Goal: Task Accomplishment & Management: Manage account settings

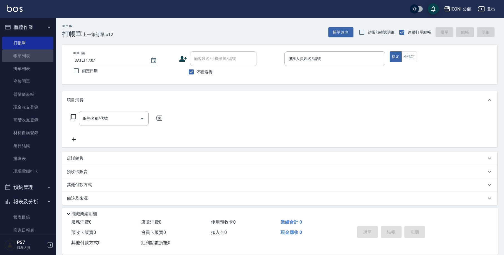
click at [30, 58] on link "帳單列表" at bounding box center [27, 56] width 51 height 13
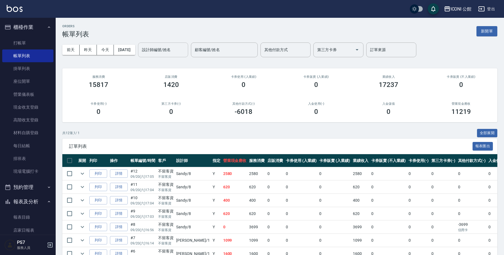
click at [164, 47] on input "設計師編號/姓名" at bounding box center [162, 50] width 45 height 10
type input "[PERSON_NAME]-10"
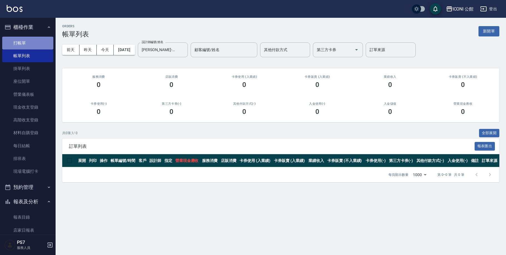
click at [29, 39] on link "打帳單" at bounding box center [27, 43] width 51 height 13
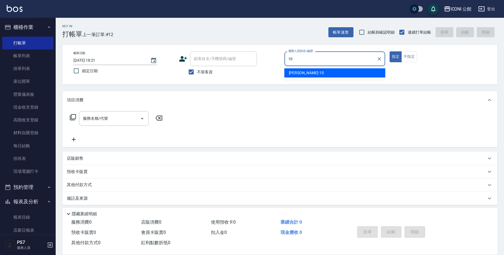
type input "Anna-10"
type button "true"
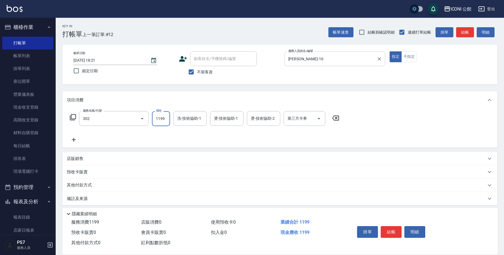
type input "設計燙髮(302)"
type input "2480"
type input "1"
type input "Tim-21"
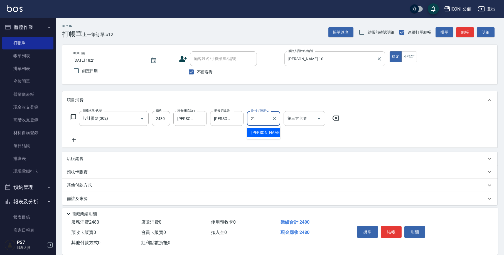
type input "Tim-21"
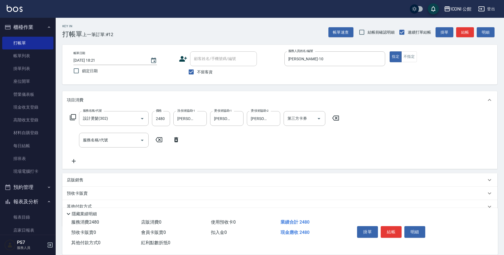
click at [73, 117] on icon at bounding box center [73, 117] width 7 height 7
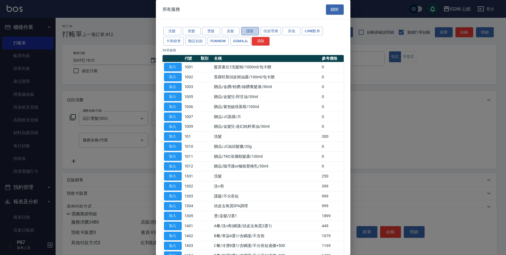
click at [247, 31] on button "護髮" at bounding box center [250, 31] width 18 height 9
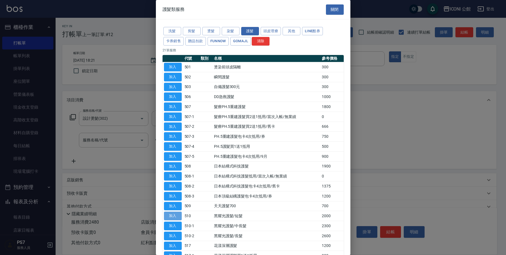
click at [179, 214] on button "加入" at bounding box center [173, 216] width 18 height 9
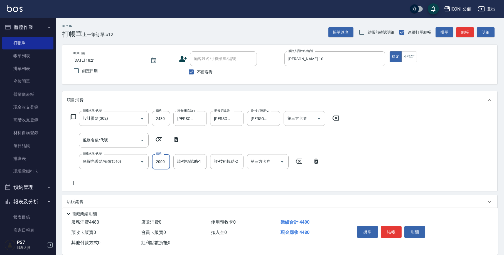
click at [166, 163] on input "2000" at bounding box center [161, 161] width 18 height 15
type input "1600"
type input "Tim-21"
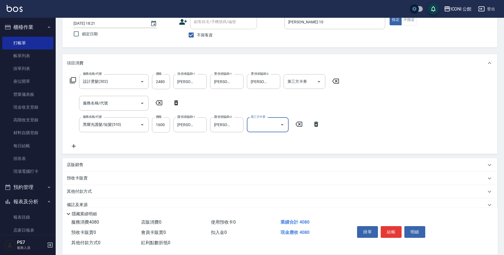
scroll to position [47, 0]
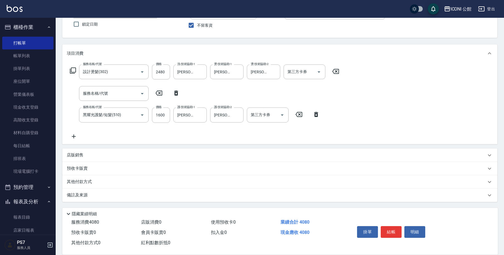
click at [84, 184] on p "其他付款方式" at bounding box center [81, 182] width 28 height 6
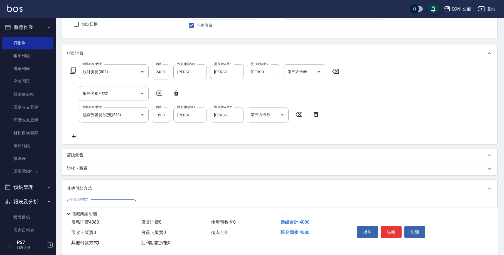
scroll to position [0, 0]
click at [102, 204] on input "其他付款方式" at bounding box center [101, 207] width 65 height 10
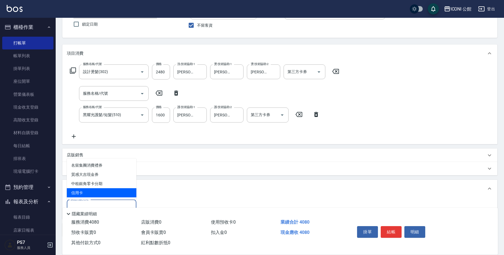
click at [103, 195] on span "信用卡" at bounding box center [102, 193] width 70 height 9
type input "信用卡"
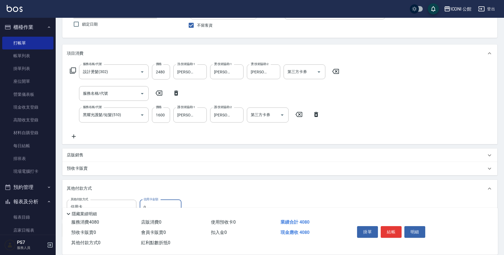
click at [159, 204] on input "0" at bounding box center [161, 207] width 42 height 15
type input "4080"
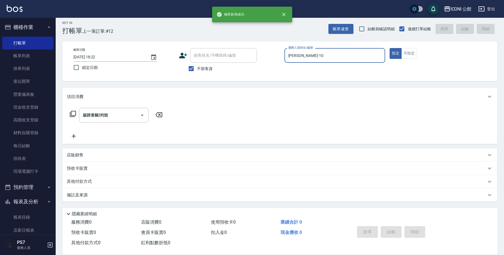
type input "2025/09/20 18:22"
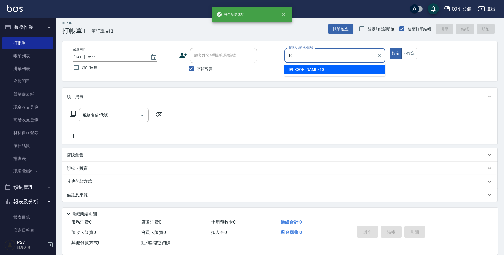
type input "Anna-10"
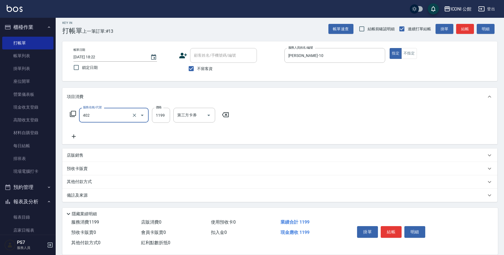
type input "設計染髮(402)"
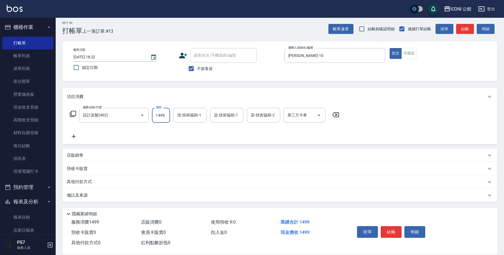
type input "1499"
type input "Tim-21"
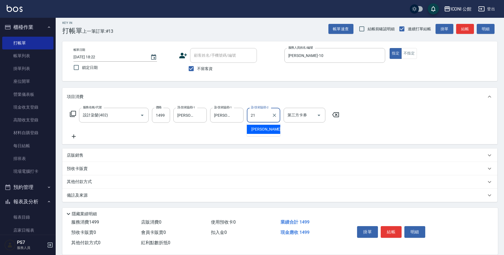
type input "Tim-21"
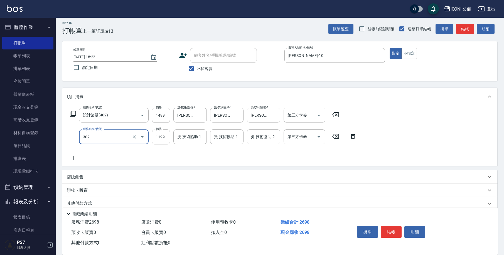
type input "設計燙髮(302)"
type input "1480"
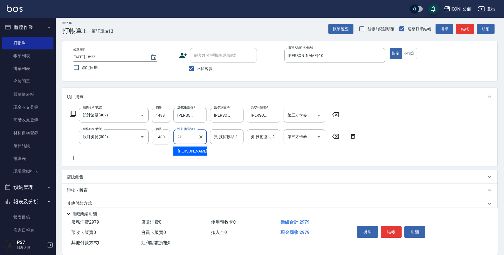
type input "Tim-21"
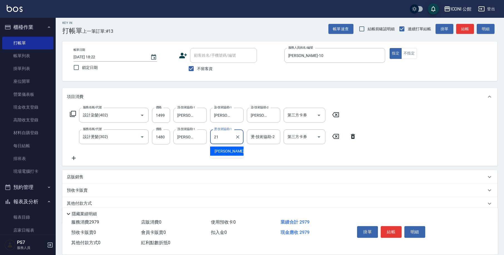
type input "Tim-21"
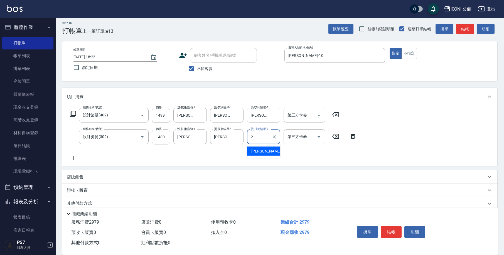
type input "Tim-21"
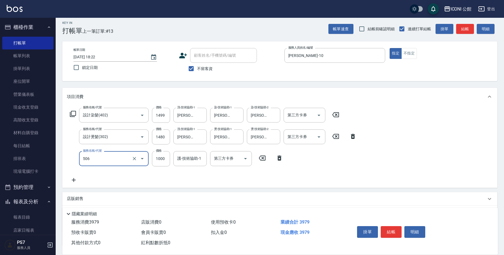
type input "DD急救護髮(506)"
type input "800"
type input "Tim-21"
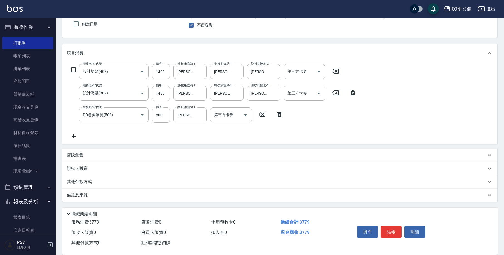
click at [83, 181] on p "其他付款方式" at bounding box center [81, 182] width 28 height 6
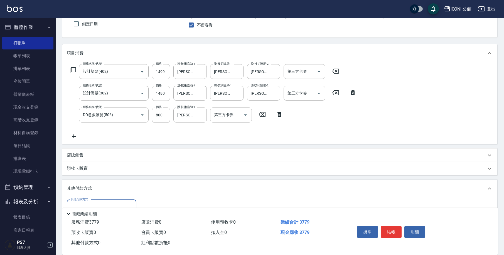
scroll to position [0, 0]
click at [110, 204] on input "其他付款方式" at bounding box center [101, 207] width 65 height 10
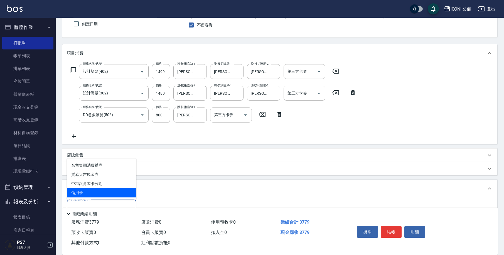
click at [101, 190] on span "信用卡" at bounding box center [102, 193] width 70 height 9
type input "信用卡"
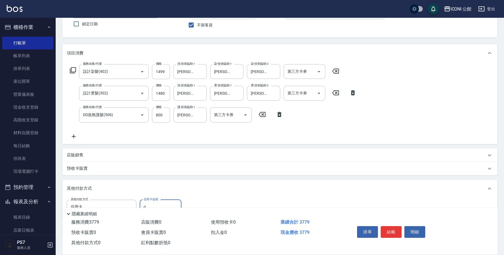
click at [172, 204] on input "0" at bounding box center [161, 207] width 42 height 15
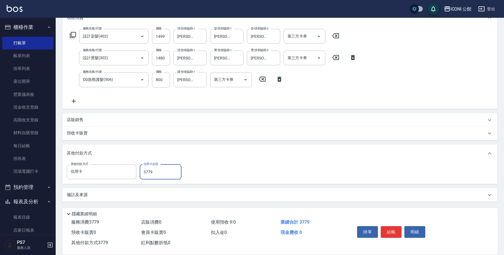
type input "3779"
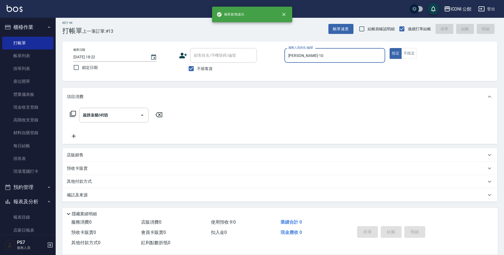
type input "2025/09/20 18:23"
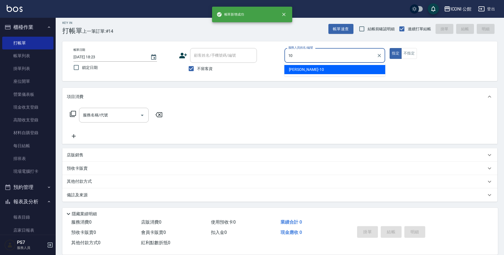
type input "Anna-10"
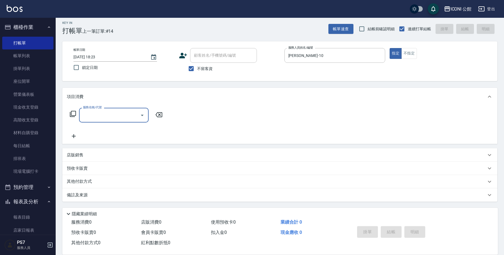
type input "1"
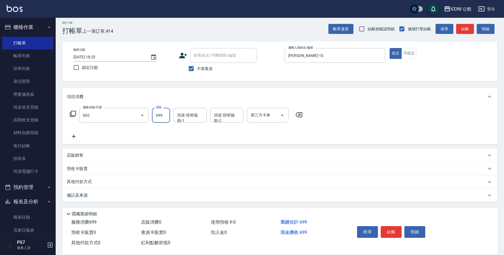
type input "輕度頭皮護理洗髮(602)"
type input "Tim-21"
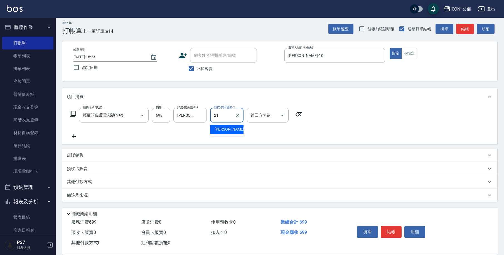
type input "Tim-21"
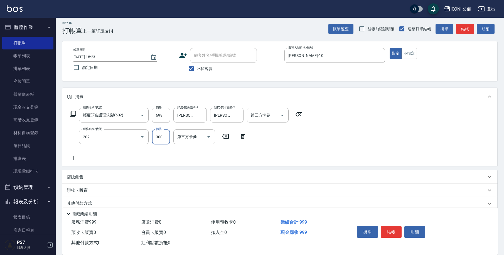
type input "單剪(202)"
type input "200"
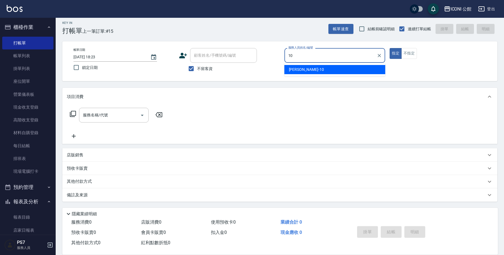
type input "Anna-10"
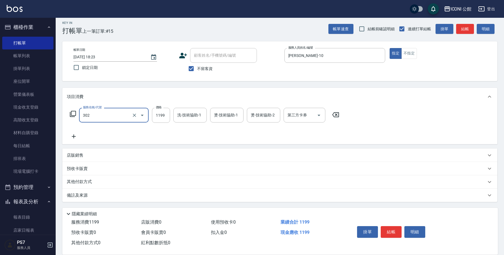
type input "設計燙髮(302)"
type input "1600"
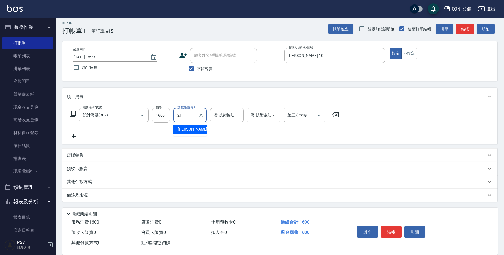
type input "Tim-21"
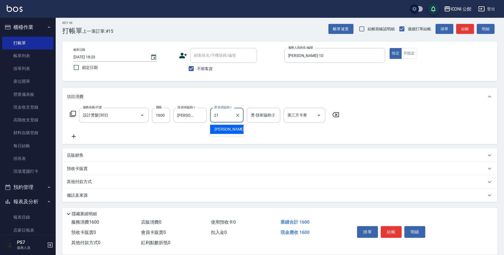
type input "Tim-21"
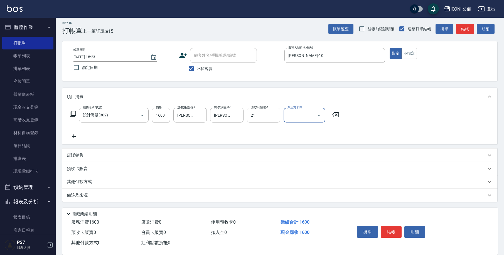
type input "Tim-21"
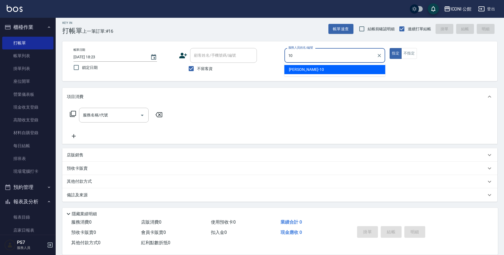
type input "Anna-10"
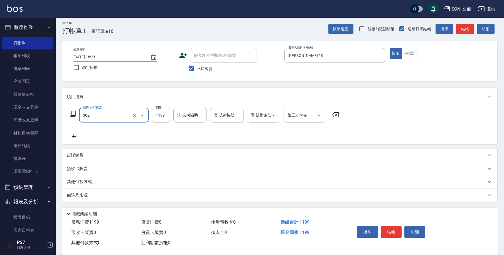
type input "設計燙髮(302)"
type input "2500"
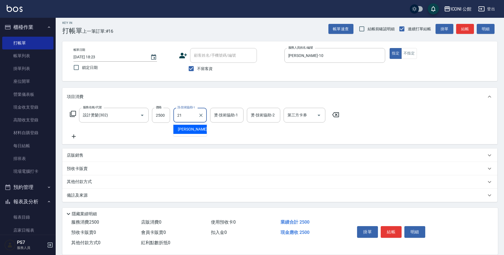
type input "Tim-21"
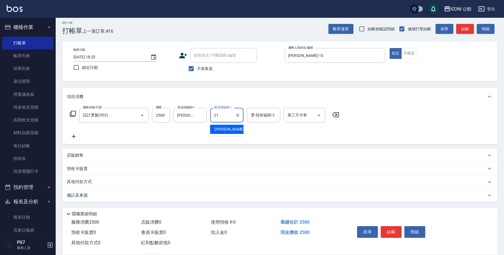
type input "Tim-21"
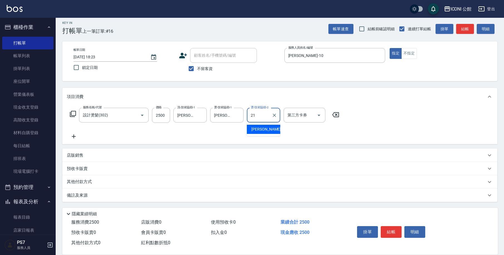
type input "Tim-21"
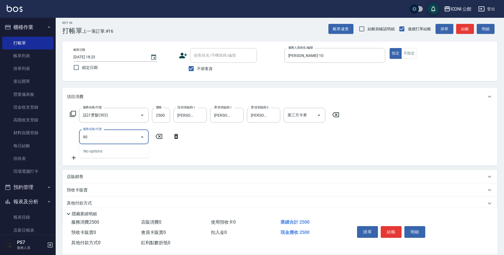
type input "9"
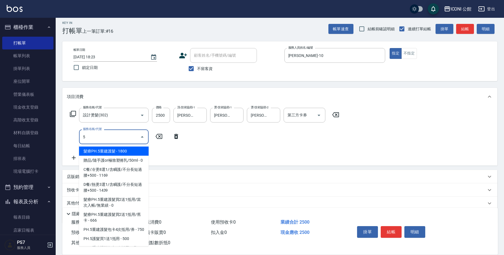
type input "5"
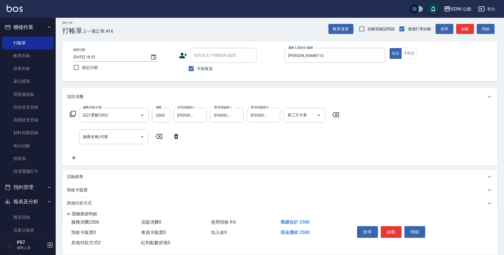
click at [73, 113] on icon at bounding box center [73, 114] width 7 height 7
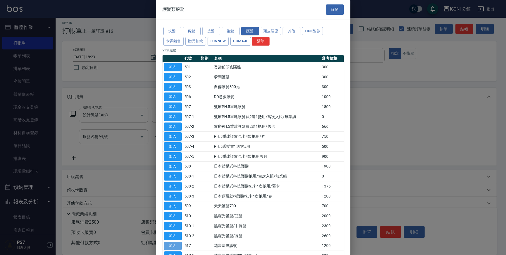
click at [174, 242] on button "加入" at bounding box center [173, 246] width 18 height 9
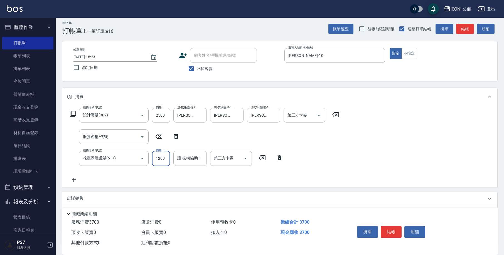
click at [165, 159] on input "1200" at bounding box center [161, 158] width 18 height 15
type input "960"
type input "Tim-21"
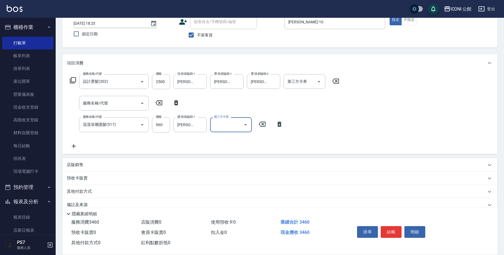
scroll to position [47, 0]
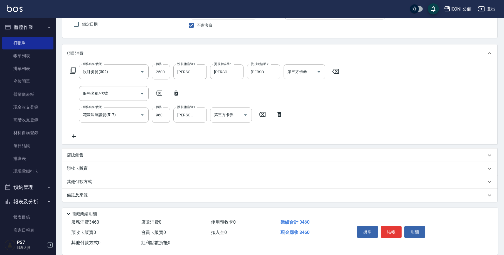
click at [78, 182] on p "其他付款方式" at bounding box center [81, 182] width 28 height 6
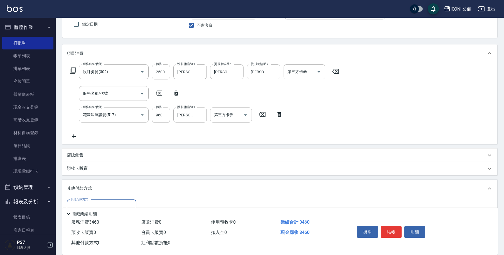
scroll to position [0, 0]
click at [85, 203] on input "其他付款方式" at bounding box center [101, 207] width 65 height 10
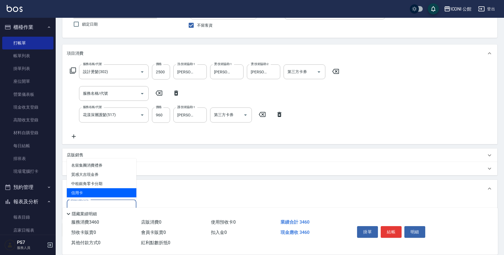
click at [90, 193] on span "信用卡" at bounding box center [102, 193] width 70 height 9
type input "信用卡"
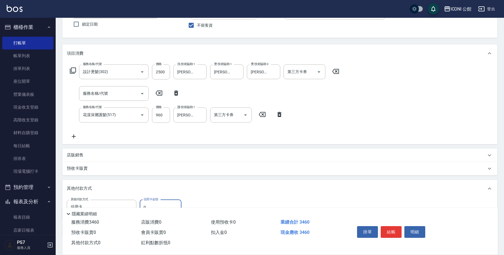
click at [166, 203] on input "0" at bounding box center [161, 207] width 42 height 15
type input "3460"
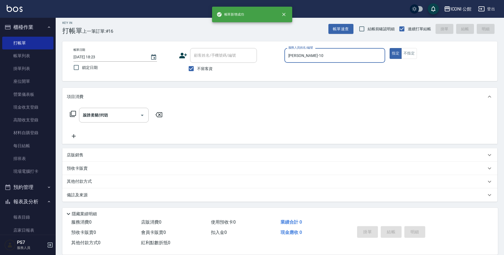
type input "2025/09/20 18:25"
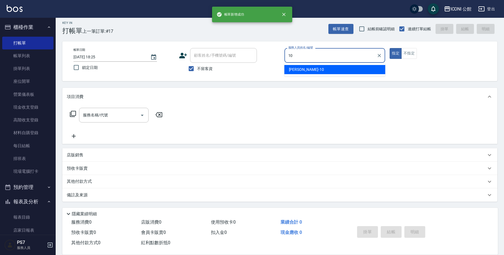
type input "Anna-10"
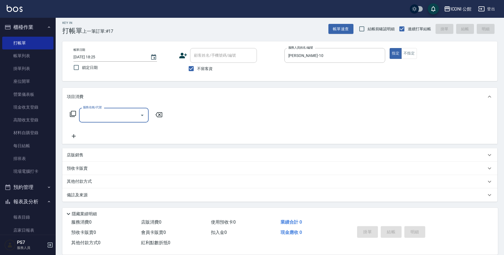
type input "1"
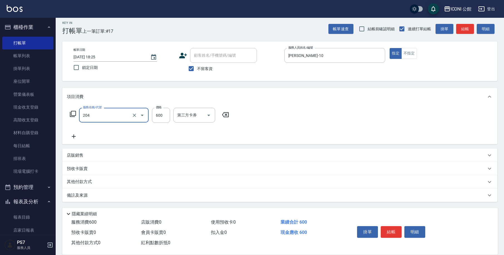
type input "指定洗+剪(204)"
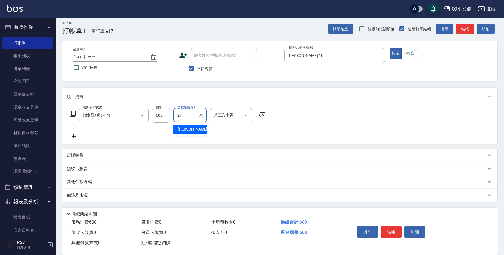
type input "Tim-21"
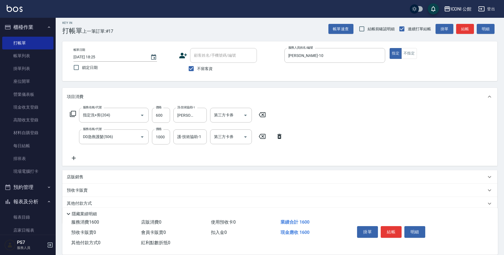
click at [74, 112] on icon at bounding box center [73, 114] width 7 height 7
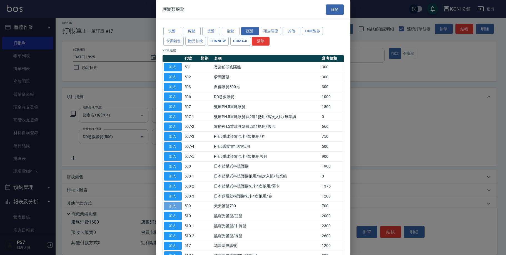
click at [177, 204] on button "加入" at bounding box center [173, 206] width 18 height 9
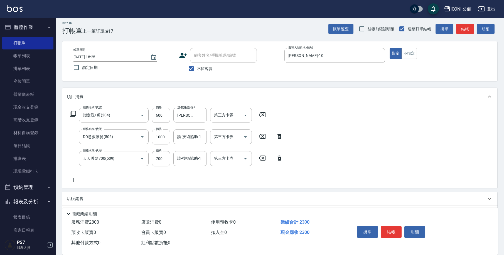
click at [278, 134] on icon at bounding box center [279, 136] width 14 height 7
type input "天天護髮700(509)"
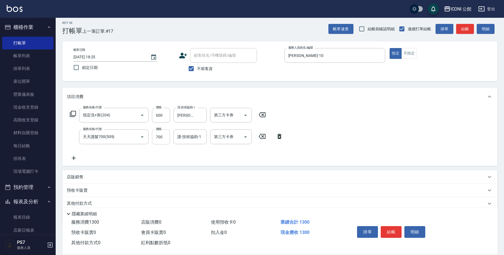
drag, startPoint x: 169, startPoint y: 136, endPoint x: 166, endPoint y: 137, distance: 3.0
click at [168, 136] on input "700" at bounding box center [161, 137] width 18 height 15
type input "500"
type input "Tim-21"
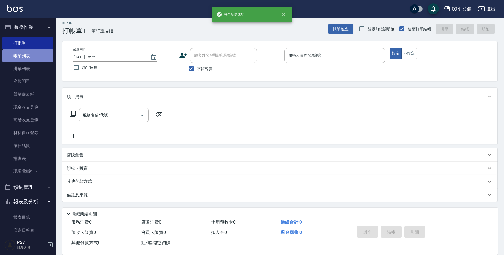
click at [28, 58] on link "帳單列表" at bounding box center [27, 56] width 51 height 13
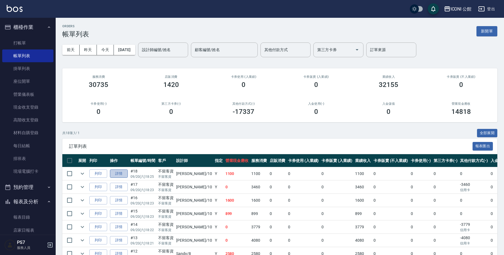
click at [119, 170] on link "詳情" at bounding box center [119, 174] width 18 height 9
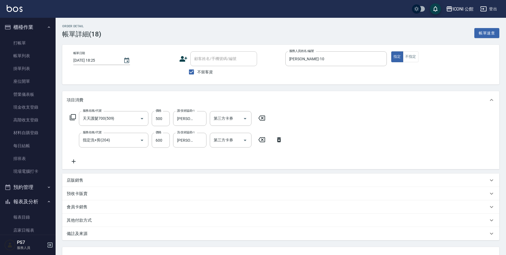
checkbox input "true"
type input "Anna-10"
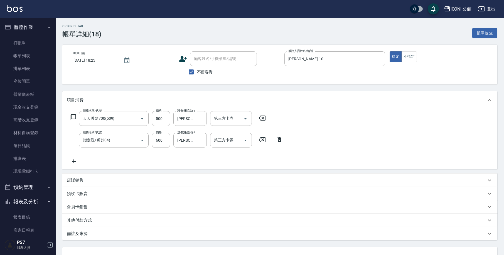
click at [81, 222] on p "其他付款方式" at bounding box center [79, 221] width 25 height 6
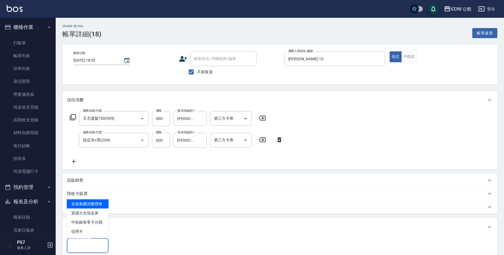
click at [92, 247] on input "其他付款方式" at bounding box center [87, 246] width 37 height 10
click at [92, 233] on span "信用卡" at bounding box center [88, 231] width 42 height 9
type input "信用卡"
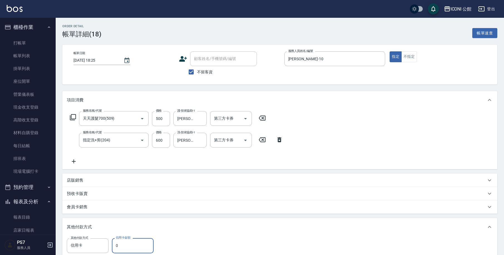
click at [133, 245] on input "0" at bounding box center [133, 245] width 42 height 15
type input "1100"
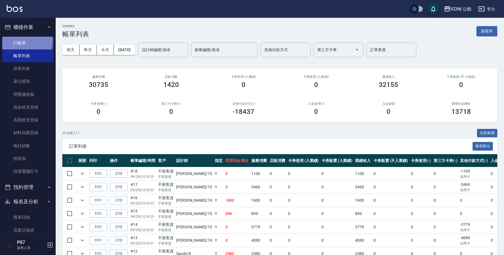
click at [26, 41] on link "打帳單" at bounding box center [27, 43] width 51 height 13
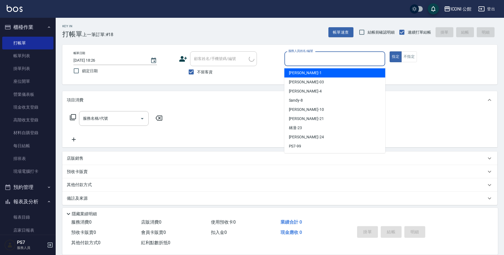
click at [306, 62] on input "服務人員姓名/編號" at bounding box center [335, 59] width 96 height 10
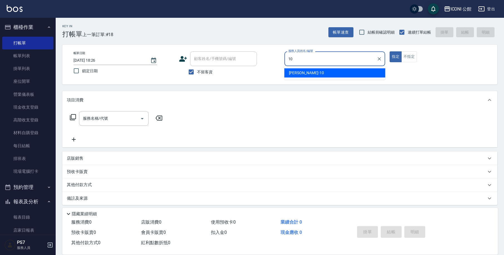
type input "Anna-10"
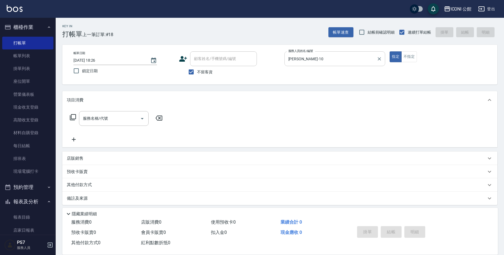
type button "true"
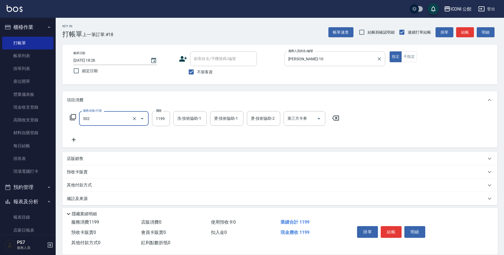
type input "設計燙髮(302)"
type input "1480"
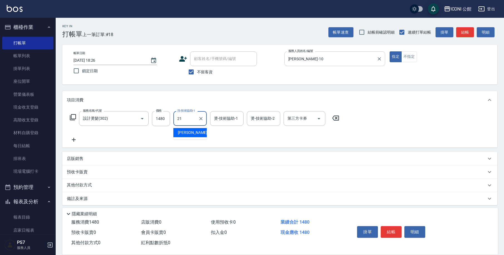
type input "Tim-21"
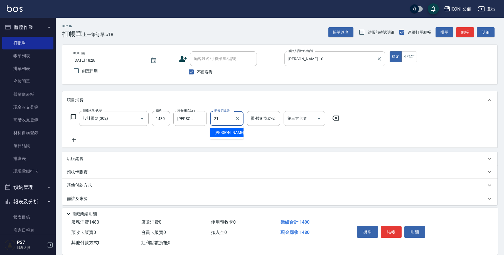
type input "Tim-21"
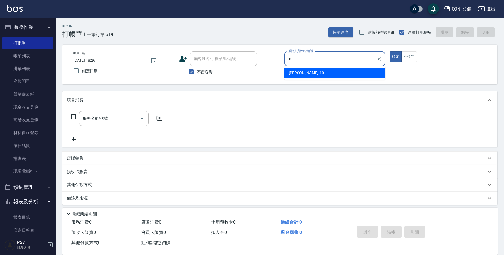
type input "Anna-10"
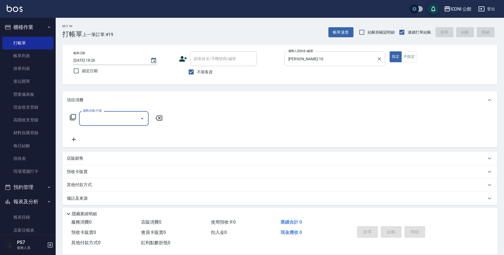
type input "4"
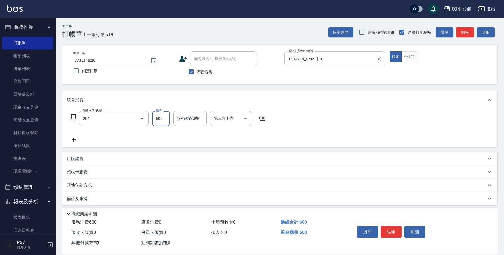
type input "指定洗+剪(204)"
type input "Tim-21"
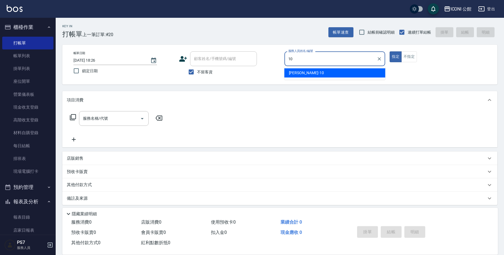
type input "Anna-10"
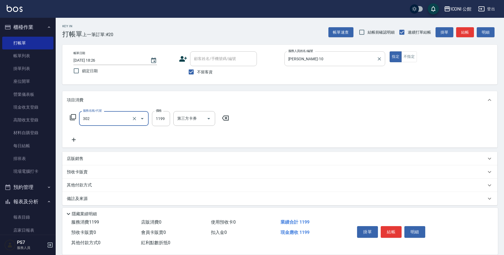
type input "設計燙髮(302)"
type input "1600"
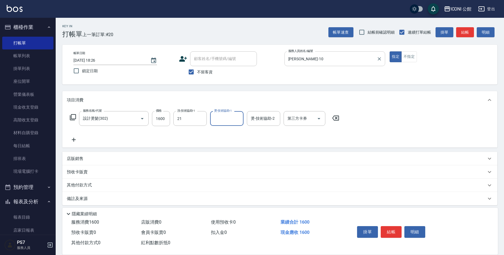
type input "Tim-21"
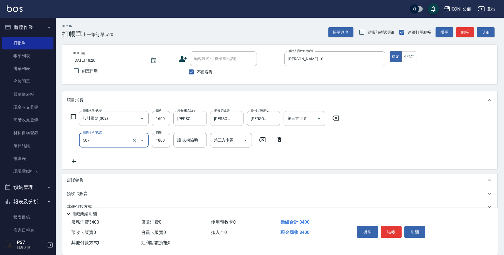
type input "髮療PH.5重建護髮(507)"
click at [279, 138] on icon at bounding box center [279, 139] width 4 height 5
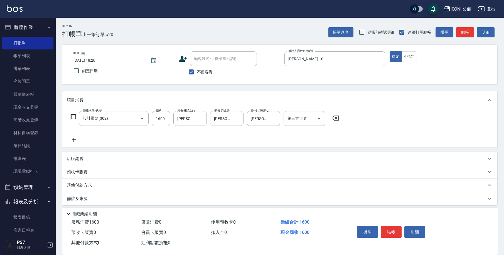
click at [74, 119] on icon at bounding box center [73, 117] width 6 height 6
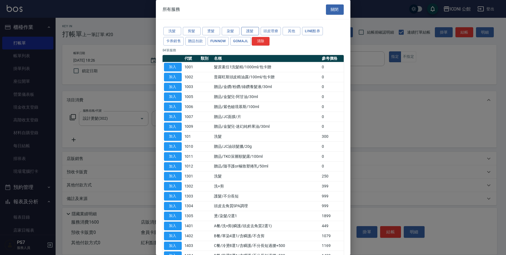
click at [251, 29] on button "護髮" at bounding box center [250, 31] width 18 height 9
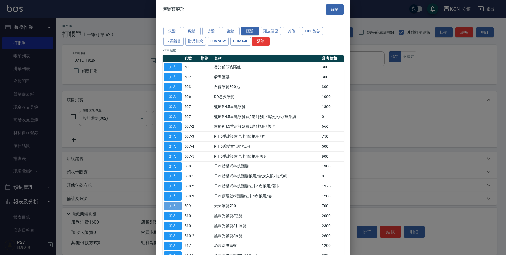
click at [174, 204] on button "加入" at bounding box center [173, 206] width 18 height 9
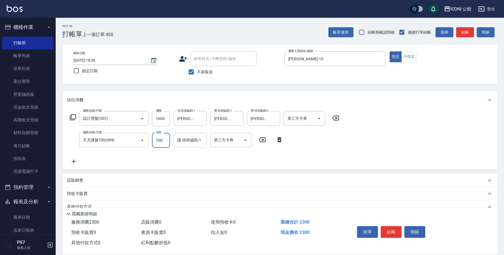
click at [165, 140] on input "700" at bounding box center [161, 140] width 18 height 15
type input "500"
type input "Tim-21"
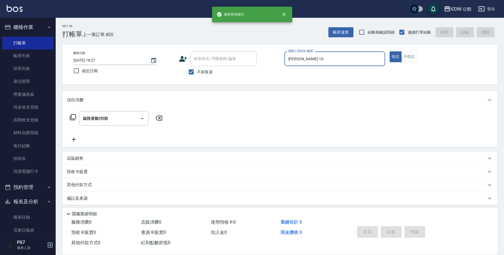
type input "2025/09/20 18:27"
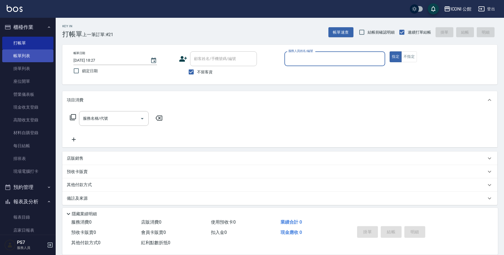
click at [33, 55] on link "帳單列表" at bounding box center [27, 56] width 51 height 13
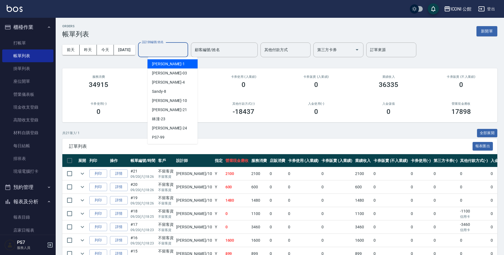
click at [165, 53] on input "設計師編號/姓名" at bounding box center [162, 50] width 45 height 10
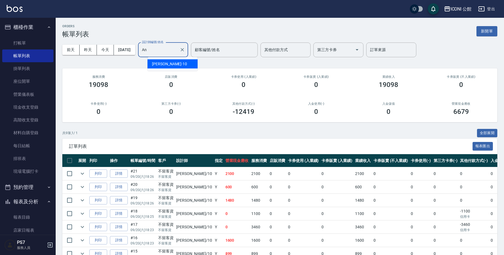
type input "A"
type input "[PERSON_NAME]-1"
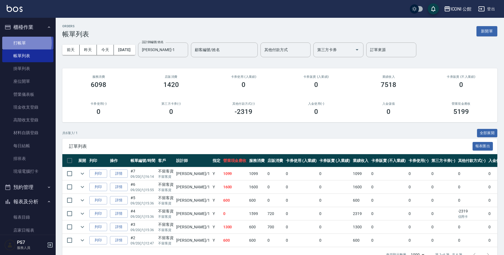
click at [24, 43] on link "打帳單" at bounding box center [27, 43] width 51 height 13
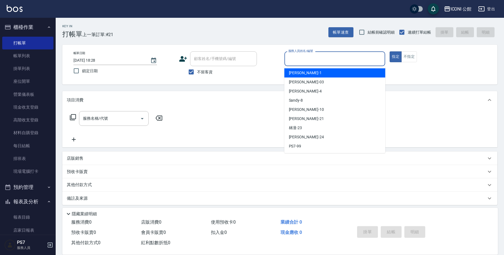
click at [307, 60] on input "服務人員姓名/編號" at bounding box center [335, 59] width 96 height 10
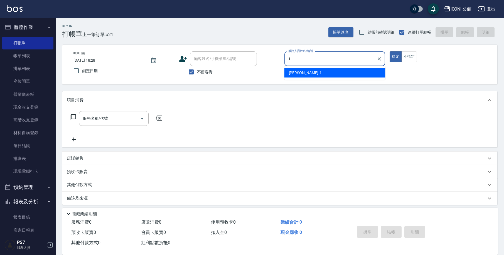
type input "[PERSON_NAME]-1"
type button "true"
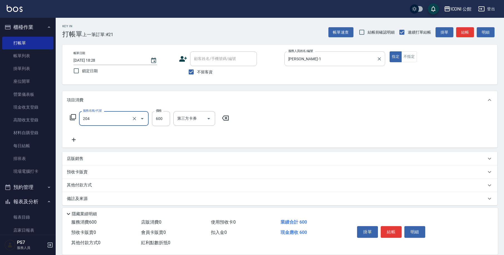
type input "指定洗+剪(204)"
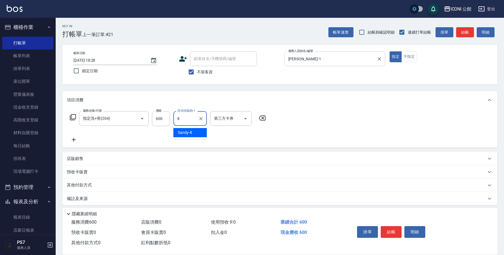
type input "Sandy-8"
click at [76, 185] on p "其他付款方式" at bounding box center [81, 185] width 28 height 6
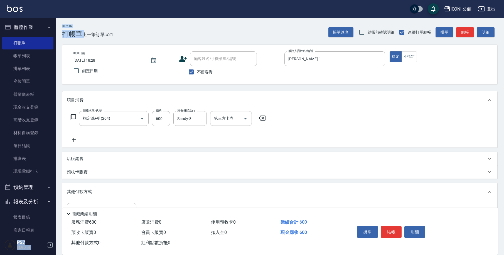
drag, startPoint x: 159, startPoint y: 5, endPoint x: 155, endPoint y: -10, distance: 15.0
click at [155, 0] on html "ICONI 公館 登出 櫃檯作業 打帳單 帳單列表 掛單列表 座位開單 營業儀表板 現金收支登錄 高階收支登錄 材料自購登錄 每日結帳 排班表 現場電腦打卡 …" at bounding box center [252, 147] width 504 height 294
drag, startPoint x: 124, startPoint y: 48, endPoint x: 127, endPoint y: 41, distance: 8.5
click at [127, 41] on div "Key In 打帳單 上一筆訂單:#21 帳單速查 結帳前確認明細 連續打單結帳 掛單 結帳 明細 帳單日期 2025/09/20 18:28 鎖定日期 顧客…" at bounding box center [280, 156] width 448 height 276
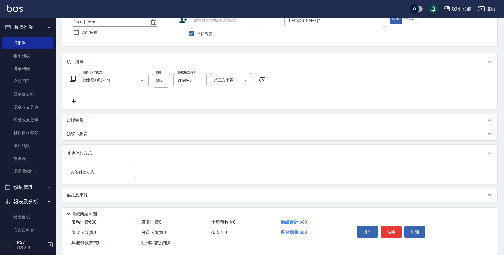
click at [119, 172] on input "其他付款方式" at bounding box center [101, 172] width 65 height 10
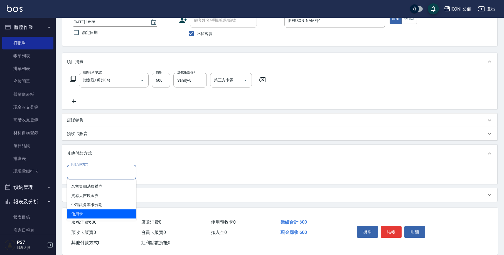
click at [109, 215] on span "信用卡" at bounding box center [102, 214] width 70 height 9
type input "信用卡"
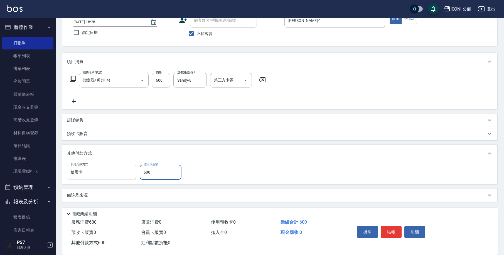
type input "600"
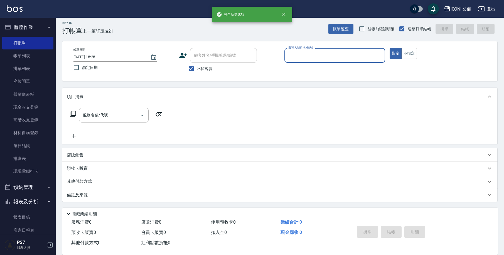
scroll to position [3, 0]
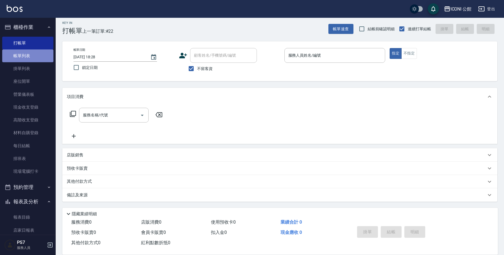
click at [28, 55] on link "帳單列表" at bounding box center [27, 56] width 51 height 13
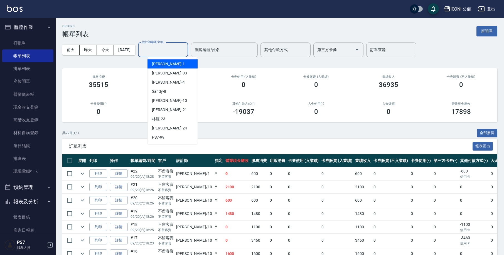
click at [159, 49] on input "設計師編號/姓名" at bounding box center [162, 50] width 45 height 10
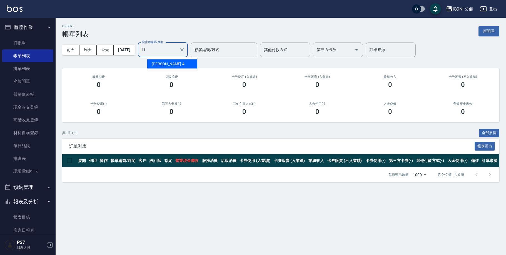
type input "L"
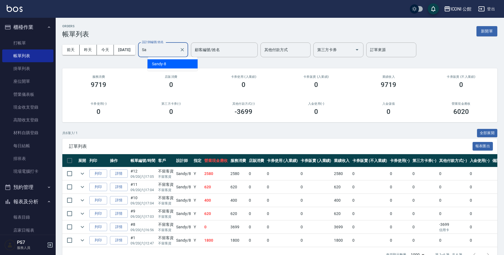
type input "S"
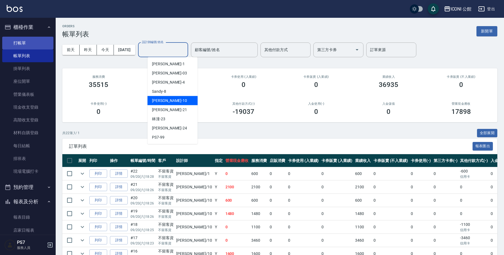
click at [18, 37] on link "打帳單" at bounding box center [27, 43] width 51 height 13
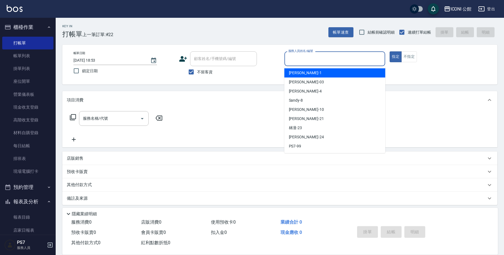
click at [320, 54] on input "服務人員姓名/編號" at bounding box center [335, 59] width 96 height 10
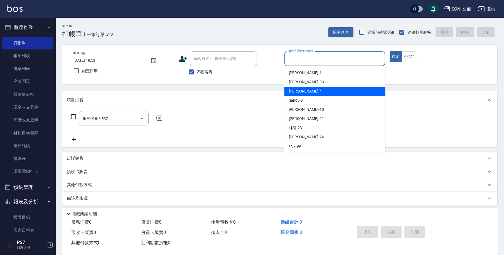
click at [305, 95] on div "Lina -4" at bounding box center [334, 91] width 101 height 9
type input "Lina-4"
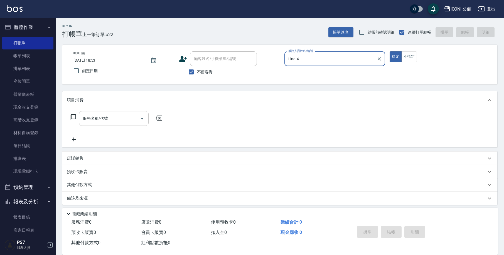
click at [108, 119] on input "服務名稱/代號" at bounding box center [109, 119] width 56 height 10
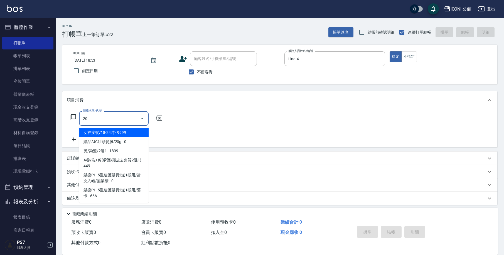
type input "2"
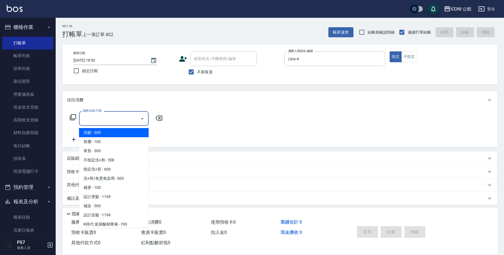
type input "4"
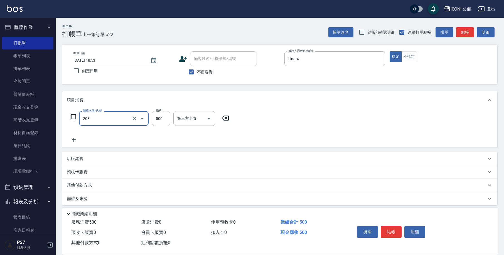
type input "不指定洗+剪(203)"
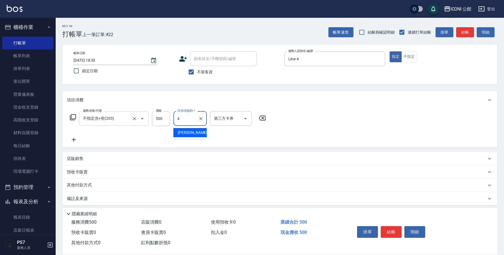
type input "Lina-4"
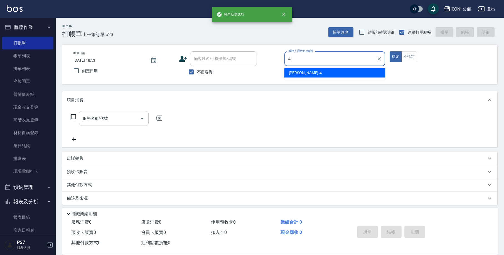
type input "Lina-4"
type button "true"
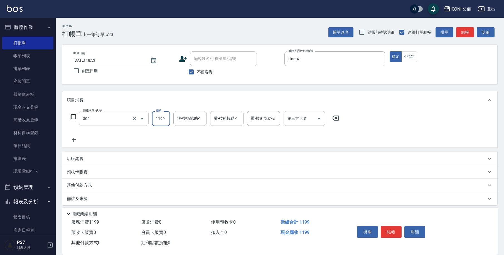
type input "設計燙髮(302)"
type input "2"
type input "可歆-24"
type input "Lina-4"
type input "4"
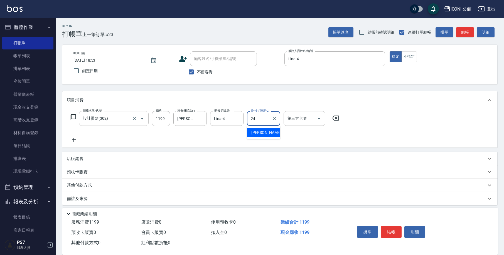
type input "可歆-24"
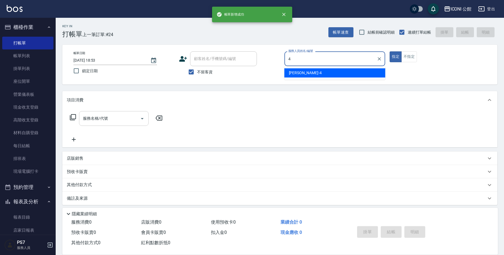
type input "Lina-4"
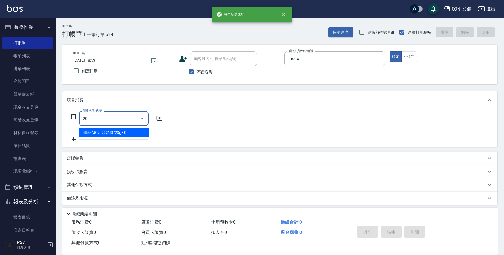
type input "2"
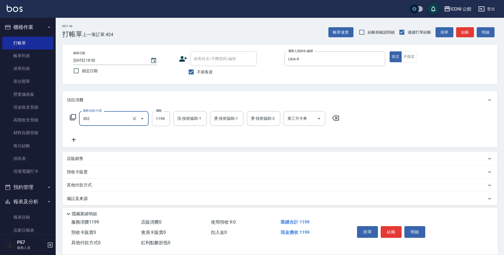
type input "設計燙髮(302)"
type input "2000"
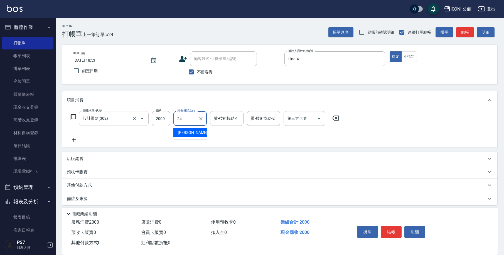
type input "可歆-24"
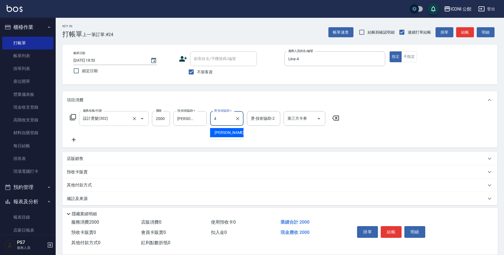
type input "Lina-4"
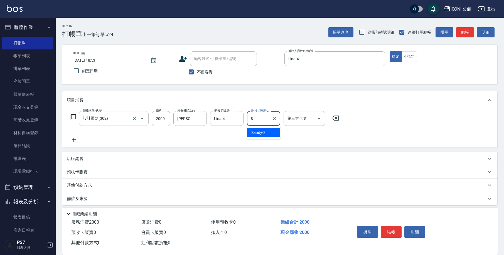
type input "Sandy-8"
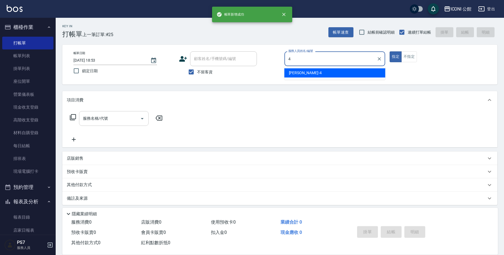
type input "Lina-4"
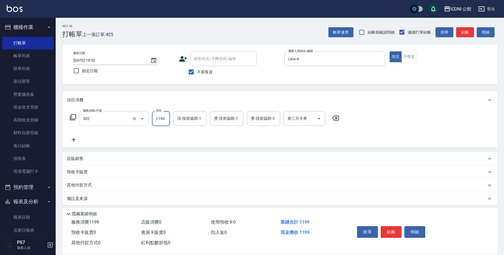
type input "設計燙髮(302)"
type input "2000"
type input "可歆-24"
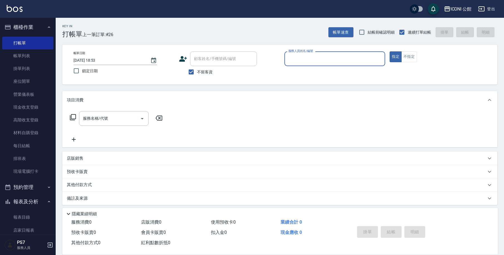
click at [290, 56] on input "服務人員姓名/編號" at bounding box center [335, 59] width 96 height 10
type input "１"
click at [395, 57] on button "指定" at bounding box center [395, 56] width 12 height 11
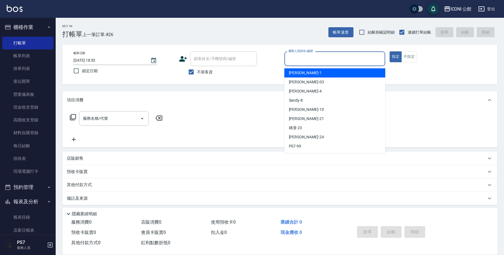
click at [313, 58] on input "服務人員姓名/編號" at bounding box center [335, 59] width 96 height 10
click at [308, 72] on div "Kevin -1" at bounding box center [334, 72] width 101 height 9
type input "[PERSON_NAME]-1"
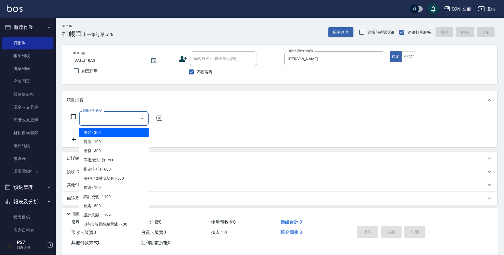
click at [102, 117] on input "服務名稱/代號" at bounding box center [109, 119] width 56 height 10
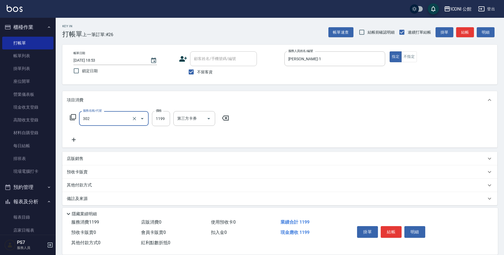
type input "設計燙髮(302)"
type input "1499"
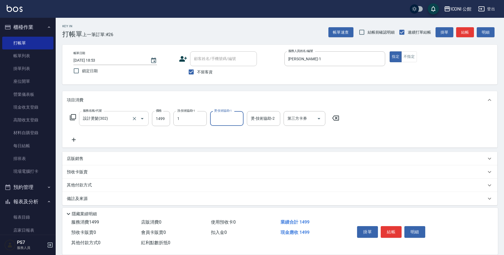
type input "[PERSON_NAME]-1"
click at [73, 160] on p "店販銷售" at bounding box center [75, 159] width 17 height 6
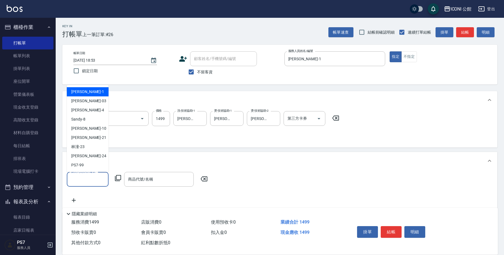
click at [98, 180] on input "服務人員姓名/編號" at bounding box center [87, 180] width 37 height 10
click at [97, 91] on div "Kevin -1" at bounding box center [88, 91] width 42 height 9
type input "[PERSON_NAME]-1"
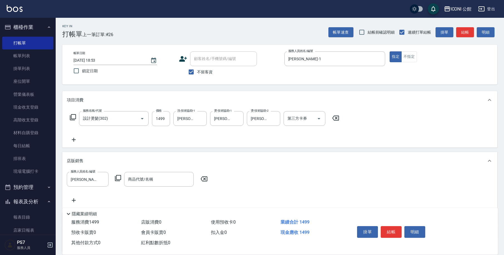
click at [117, 177] on icon at bounding box center [118, 178] width 7 height 7
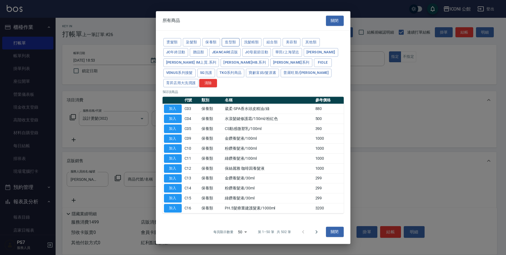
click at [238, 47] on button "造型類" at bounding box center [231, 42] width 18 height 9
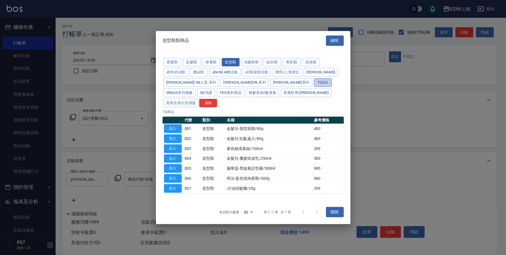
click at [314, 87] on button "Fiole" at bounding box center [323, 82] width 18 height 9
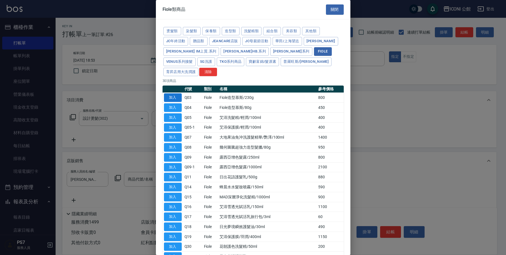
click at [179, 93] on button "加入" at bounding box center [173, 97] width 18 height 9
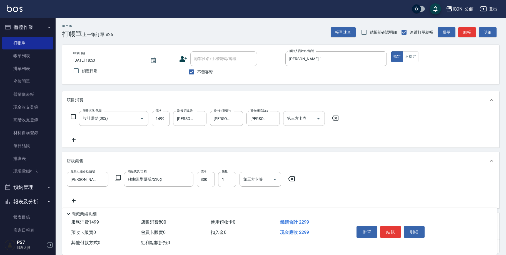
type input "Fiole造型慕斯/230g"
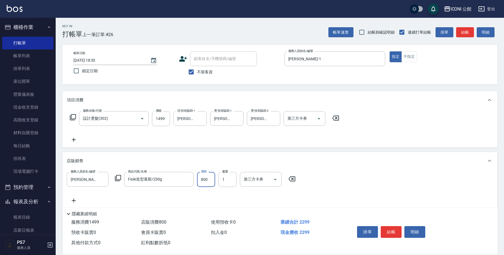
click at [212, 183] on input "800" at bounding box center [206, 179] width 18 height 15
type input "700"
click at [396, 233] on button "結帳" at bounding box center [390, 232] width 21 height 12
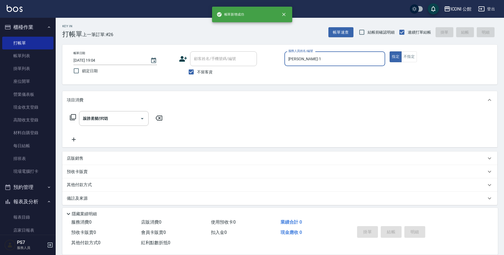
type input "2025/09/20 19:04"
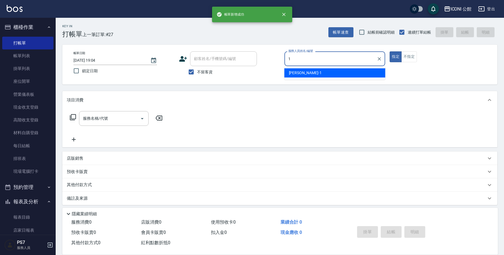
type input "[PERSON_NAME]-1"
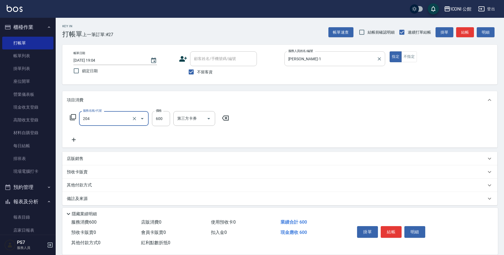
type input "指定洗+剪(204)"
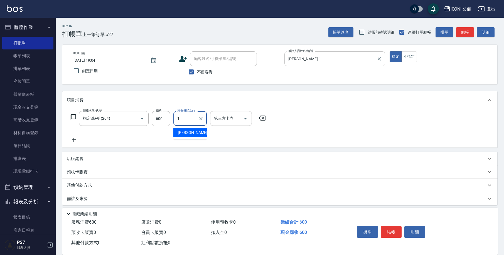
type input "[PERSON_NAME]-1"
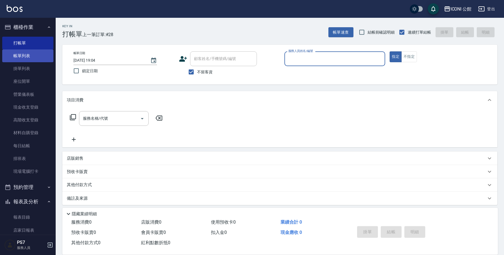
click at [38, 58] on link "帳單列表" at bounding box center [27, 56] width 51 height 13
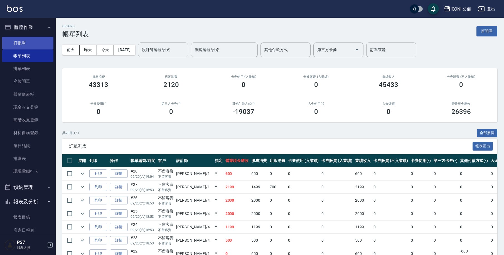
click at [33, 46] on link "打帳單" at bounding box center [27, 43] width 51 height 13
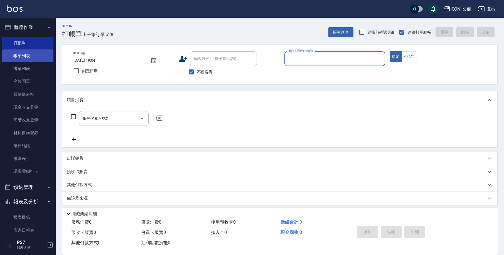
click at [42, 54] on link "帳單列表" at bounding box center [27, 56] width 51 height 13
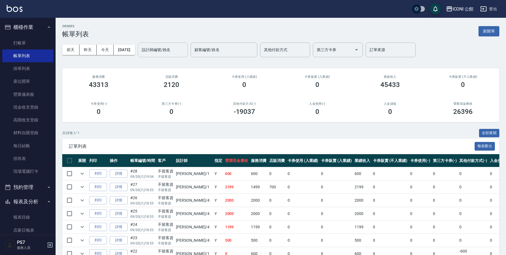
click at [171, 46] on input "設計師編號/姓名" at bounding box center [162, 50] width 45 height 10
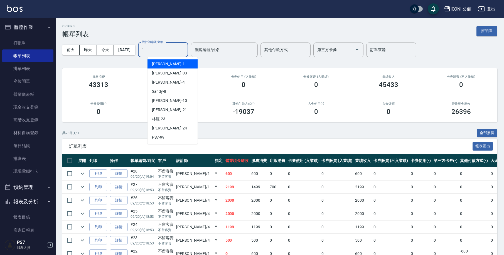
type input "[PERSON_NAME]-1"
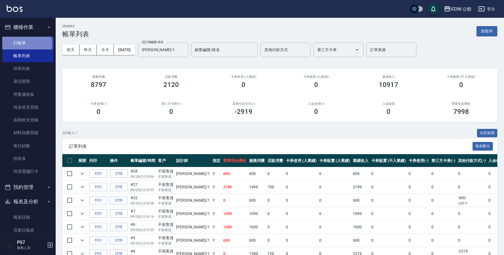
click at [17, 45] on link "打帳單" at bounding box center [27, 43] width 51 height 13
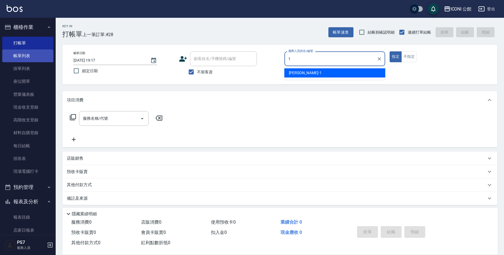
type input "[PERSON_NAME]-1"
type button "true"
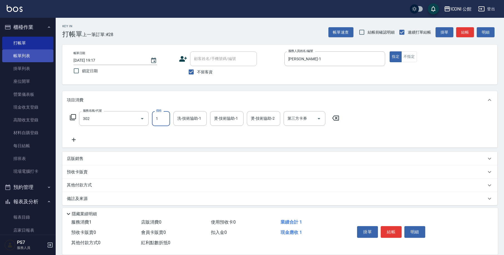
type input "設計燙髮(302)"
type input "1200"
type input "[PERSON_NAME]-1"
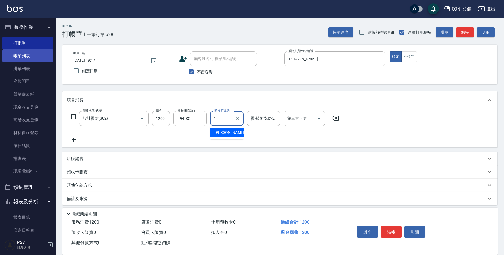
type input "[PERSON_NAME]-1"
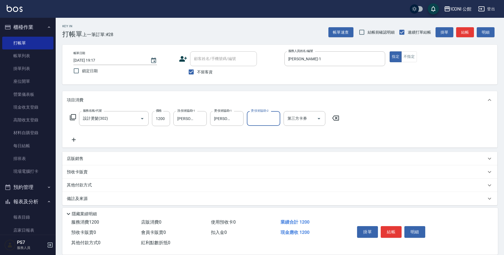
click at [96, 186] on div "其他付款方式" at bounding box center [276, 185] width 419 height 6
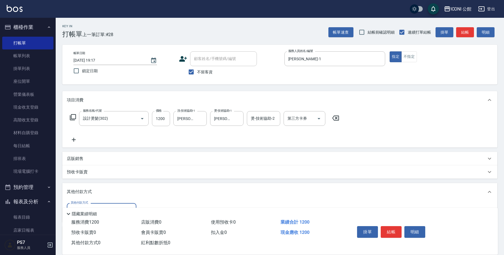
scroll to position [38, 0]
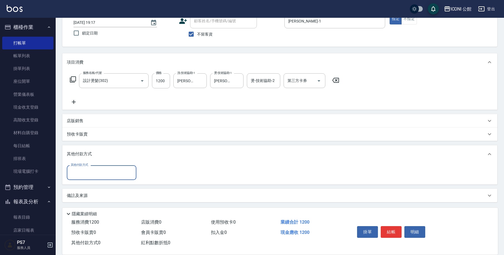
click at [92, 179] on div "其他付款方式" at bounding box center [102, 172] width 70 height 15
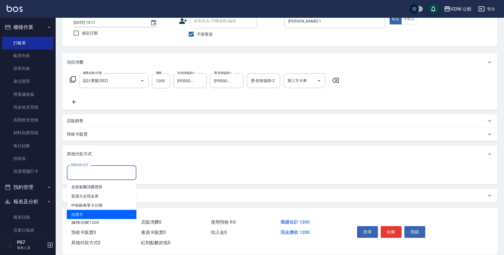
click at [83, 217] on span "信用卡" at bounding box center [102, 214] width 70 height 9
type input "信用卡"
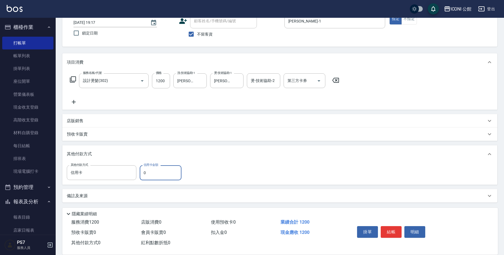
drag, startPoint x: 199, startPoint y: 169, endPoint x: 185, endPoint y: 173, distance: 14.2
click at [199, 169] on div "其他付款方式 信用卡 其他付款方式 信用卡金額 0 信用卡金額" at bounding box center [280, 172] width 426 height 15
click at [174, 173] on input "0" at bounding box center [161, 172] width 42 height 15
type input "1200"
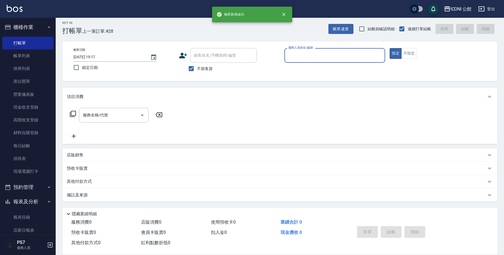
scroll to position [3, 0]
type input "Sandy-8"
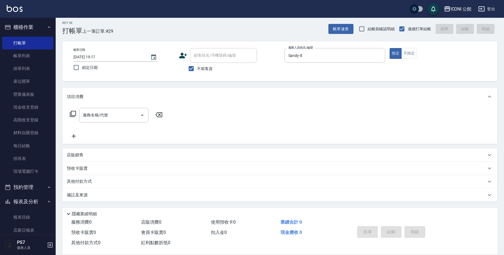
drag, startPoint x: 174, startPoint y: 173, endPoint x: 81, endPoint y: 170, distance: 93.2
click at [154, 180] on div "項目消費 服務名稱/代號 服務名稱/代號 店販銷售 服務人員姓名/編號 服務人員姓名/編號 商品代號/名稱 商品代號/名稱 預收卡販賣 卡券名稱/代號 卡券名…" at bounding box center [279, 145] width 435 height 114
click at [411, 53] on button "不指定" at bounding box center [409, 53] width 16 height 11
click at [78, 113] on div "服務名稱/代號 服務名稱/代號" at bounding box center [116, 115] width 99 height 15
click at [72, 110] on div "服務名稱/代號 服務名稱/代號" at bounding box center [116, 115] width 99 height 15
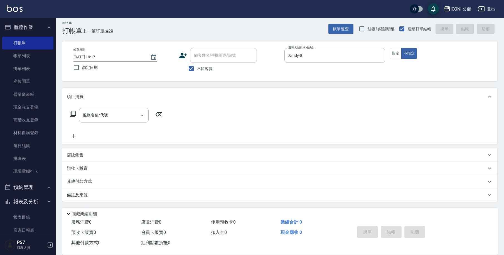
click at [75, 114] on icon at bounding box center [73, 114] width 7 height 7
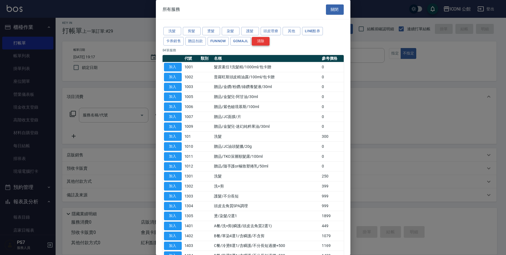
drag, startPoint x: 272, startPoint y: 31, endPoint x: 266, endPoint y: 39, distance: 9.4
click at [272, 31] on button "頭皮理療" at bounding box center [271, 31] width 21 height 9
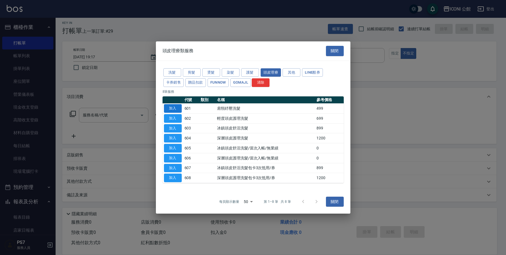
click at [164, 108] on td "加入" at bounding box center [173, 108] width 21 height 10
click at [174, 112] on button "加入" at bounding box center [173, 108] width 18 height 9
type input "肩頸紓壓洗髮(601)"
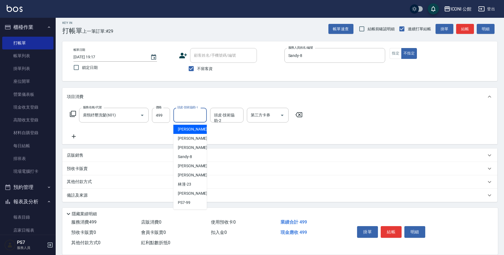
click at [193, 120] on input "頭皮-技術協助-1" at bounding box center [190, 115] width 28 height 10
type input "可歆-24"
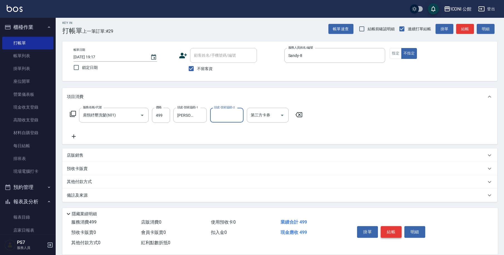
click at [396, 232] on button "結帳" at bounding box center [390, 232] width 21 height 12
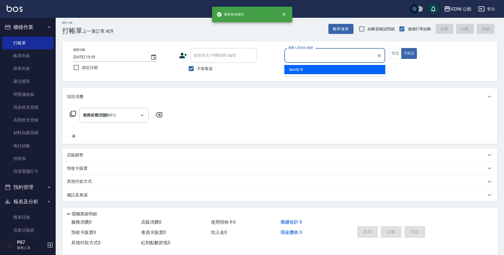
type input "8"
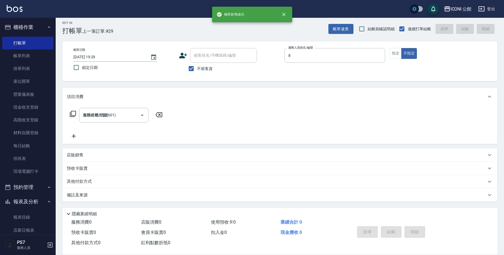
type input "2025/09/20 19:29"
type input "Sandy-8"
type button "false"
click at [398, 56] on button "指定" at bounding box center [395, 53] width 12 height 11
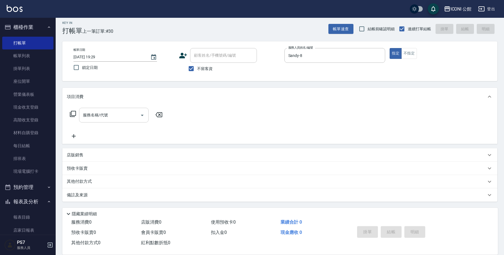
click at [112, 119] on input "服務名稱/代號" at bounding box center [109, 115] width 56 height 10
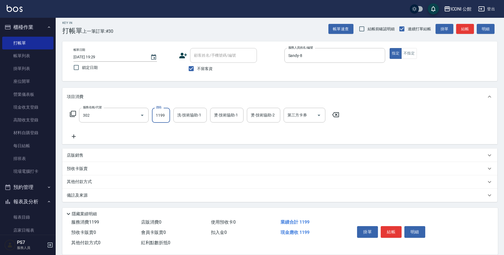
type input "設計燙髮(302)"
type input "1380"
click at [40, 57] on link "帳單列表" at bounding box center [27, 56] width 51 height 13
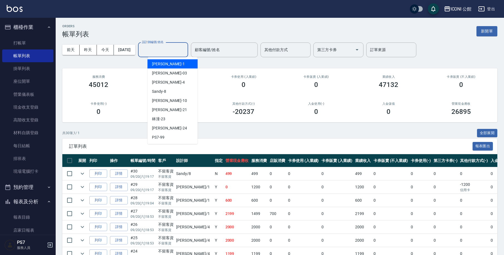
drag, startPoint x: 164, startPoint y: 53, endPoint x: 167, endPoint y: 57, distance: 4.8
click at [167, 57] on div "設計師編號/姓名" at bounding box center [163, 50] width 50 height 15
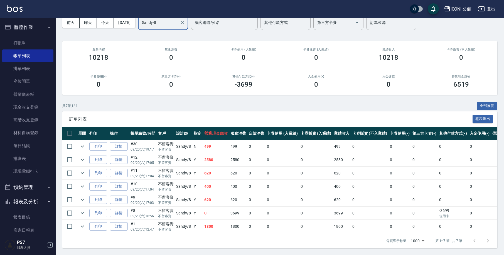
scroll to position [19, 0]
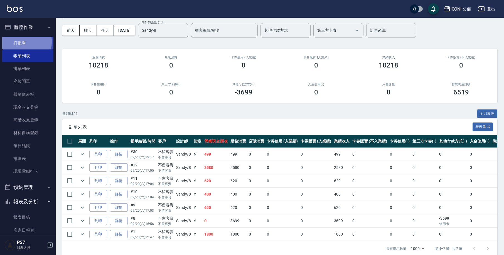
click at [17, 42] on link "打帳單" at bounding box center [27, 43] width 51 height 13
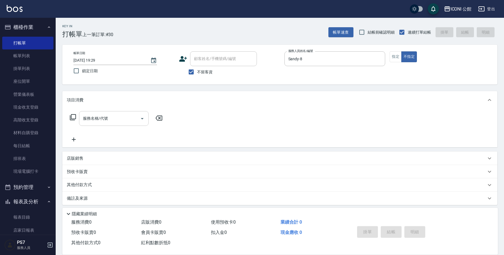
click at [123, 120] on input "服務名稱/代號" at bounding box center [109, 119] width 56 height 10
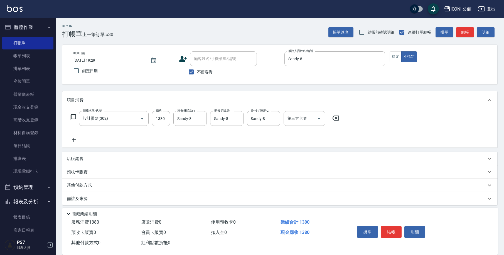
click at [74, 116] on icon at bounding box center [73, 117] width 7 height 7
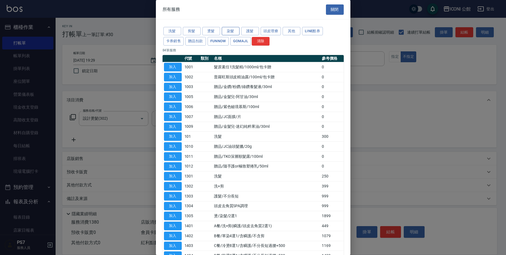
click at [235, 29] on button "染髮" at bounding box center [231, 31] width 18 height 9
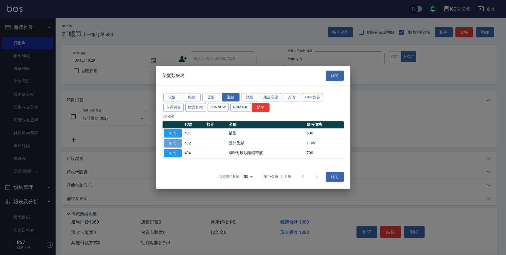
click at [170, 142] on button "加入" at bounding box center [173, 143] width 18 height 9
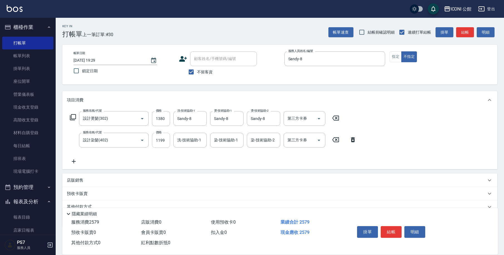
click at [168, 140] on input "1199" at bounding box center [161, 140] width 18 height 15
click at [169, 119] on input "1380" at bounding box center [161, 118] width 18 height 15
click at [166, 143] on input "0" at bounding box center [161, 140] width 18 height 15
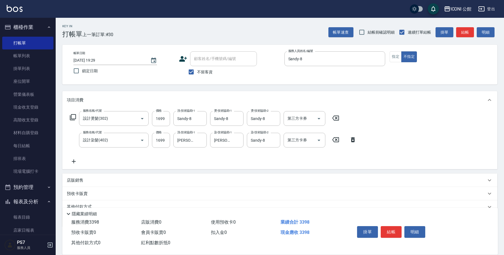
click at [75, 119] on icon at bounding box center [73, 117] width 6 height 6
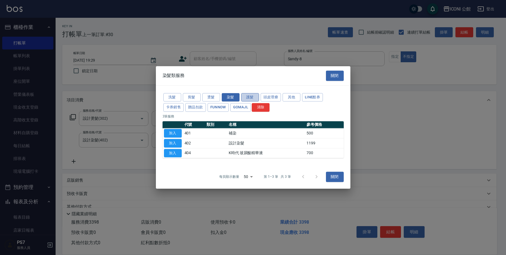
click at [248, 97] on button "護髮" at bounding box center [250, 97] width 18 height 9
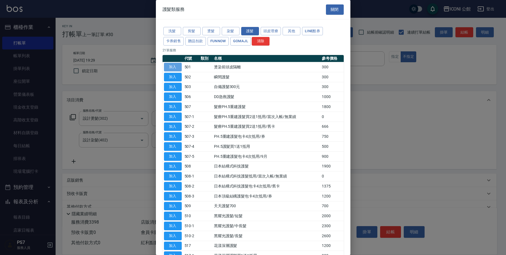
click at [175, 68] on button "加入" at bounding box center [173, 67] width 18 height 9
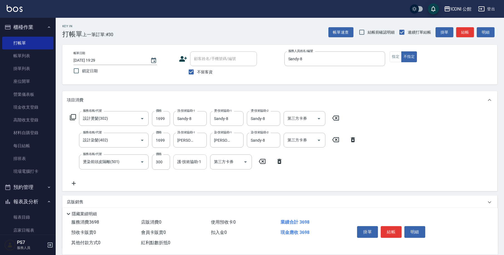
drag, startPoint x: 193, startPoint y: 163, endPoint x: 186, endPoint y: 160, distance: 8.1
click at [193, 163] on input "護-技術協助-1" at bounding box center [190, 162] width 28 height 10
click at [71, 117] on icon at bounding box center [73, 117] width 6 height 6
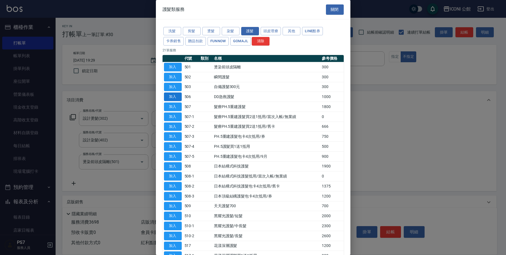
click at [181, 96] on button "加入" at bounding box center [173, 97] width 18 height 9
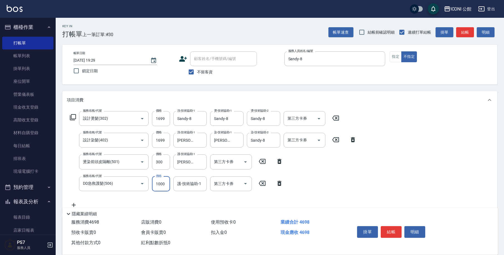
click at [167, 179] on input "1000" at bounding box center [161, 184] width 18 height 15
click at [168, 183] on input "1000" at bounding box center [161, 184] width 18 height 15
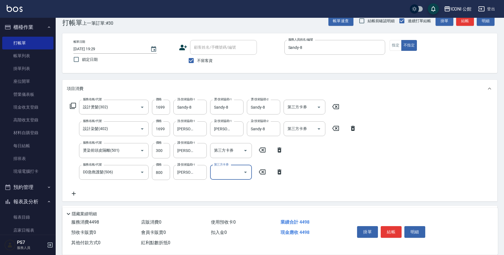
scroll to position [69, 0]
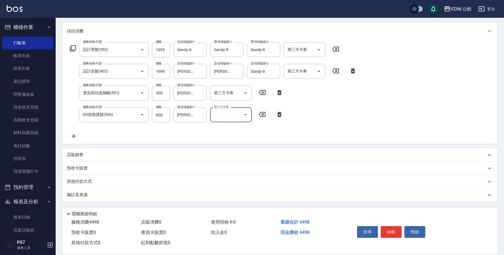
click at [104, 158] on div "店販銷售" at bounding box center [276, 155] width 419 height 6
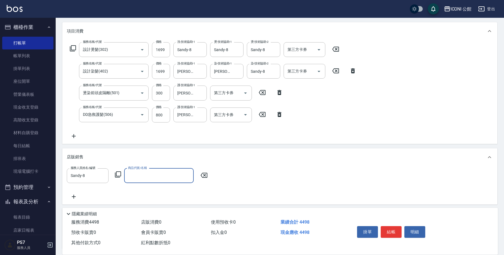
click at [116, 172] on icon at bounding box center [118, 175] width 6 height 6
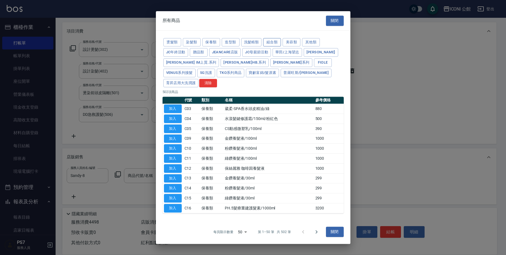
click at [278, 47] on button "組合類" at bounding box center [272, 42] width 18 height 9
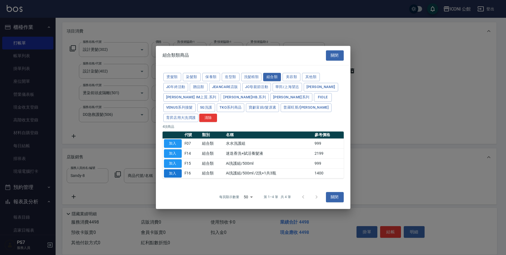
click at [176, 170] on button "加入" at bounding box center [173, 173] width 18 height 9
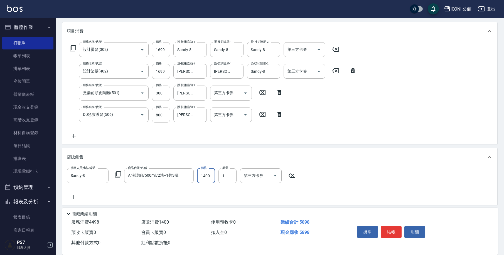
click at [211, 173] on input "1400" at bounding box center [206, 176] width 18 height 15
click at [212, 173] on input "1400" at bounding box center [206, 176] width 18 height 15
click at [212, 175] on input "1400" at bounding box center [206, 176] width 18 height 15
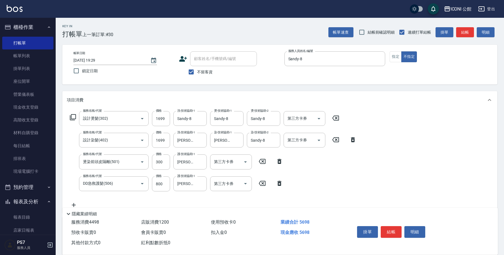
scroll to position [117, 0]
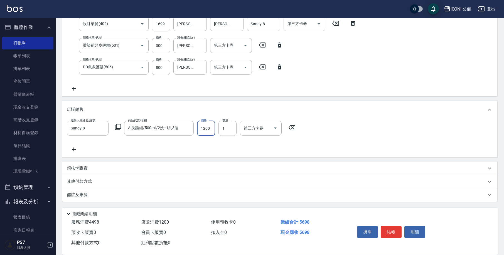
click at [118, 184] on div "其他付款方式" at bounding box center [276, 182] width 419 height 6
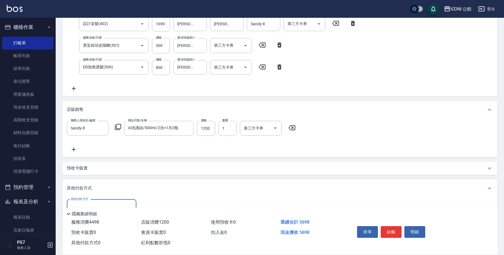
scroll to position [151, 0]
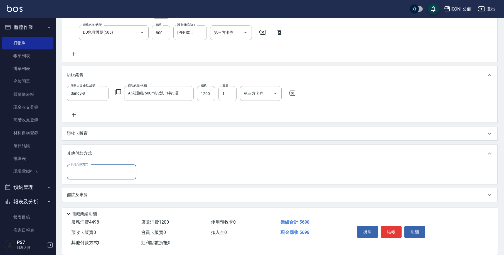
click at [105, 174] on input "其他付款方式" at bounding box center [101, 172] width 65 height 10
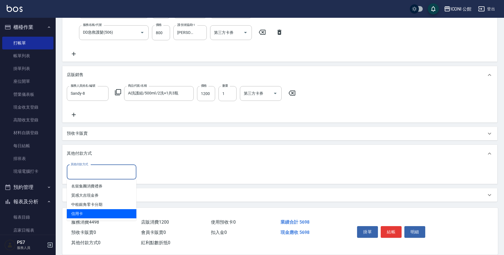
click at [95, 216] on span "信用卡" at bounding box center [102, 213] width 70 height 9
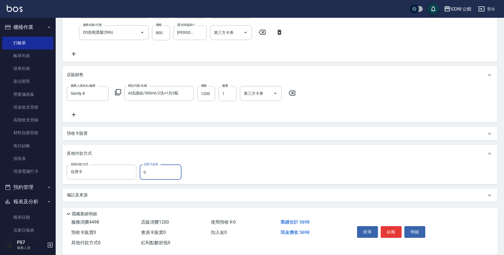
click at [172, 174] on input "0" at bounding box center [161, 172] width 42 height 15
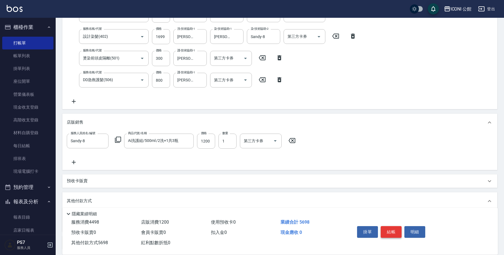
click at [395, 228] on button "結帳" at bounding box center [390, 232] width 21 height 12
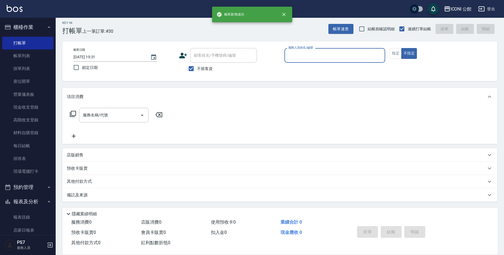
scroll to position [0, 0]
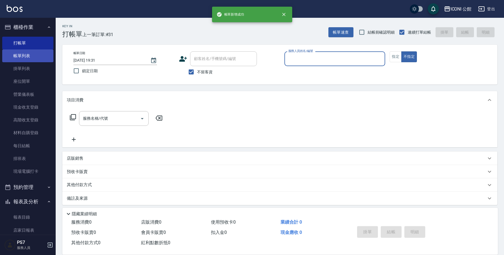
click at [36, 50] on link "帳單列表" at bounding box center [27, 56] width 51 height 13
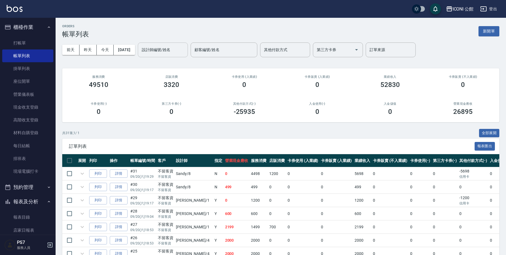
click at [179, 49] on div "設計師編號/姓名 設計師編號/姓名" at bounding box center [163, 50] width 50 height 15
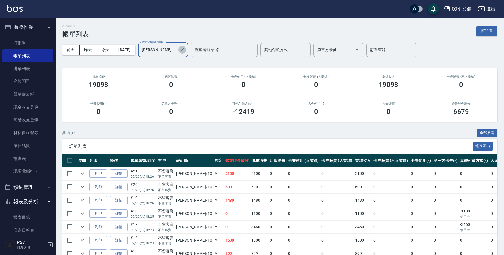
click at [184, 51] on icon "Clear" at bounding box center [181, 49] width 3 height 3
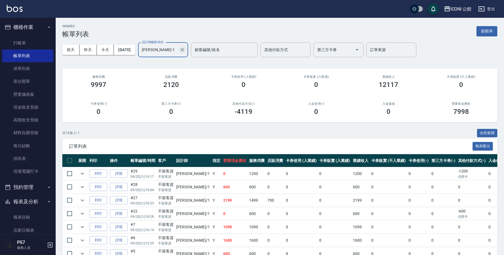
click at [184, 49] on icon "Clear" at bounding box center [181, 49] width 3 height 3
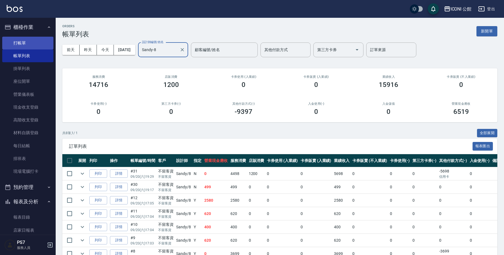
click at [25, 45] on link "打帳單" at bounding box center [27, 43] width 51 height 13
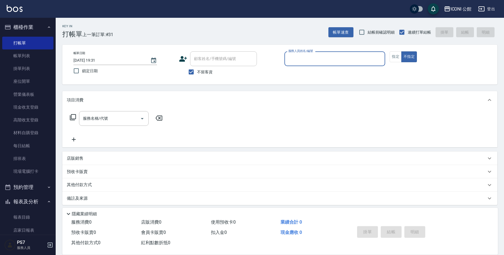
click at [41, 29] on button "櫃檯作業" at bounding box center [27, 27] width 51 height 14
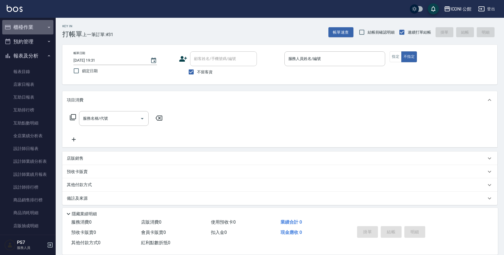
click at [36, 26] on button "櫃檯作業" at bounding box center [27, 27] width 51 height 14
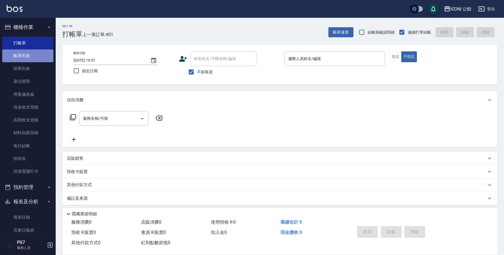
click at [33, 54] on link "帳單列表" at bounding box center [27, 56] width 51 height 13
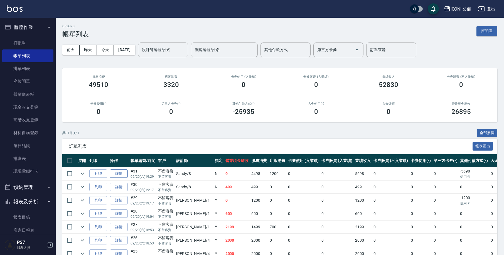
click at [116, 174] on link "詳情" at bounding box center [119, 174] width 18 height 9
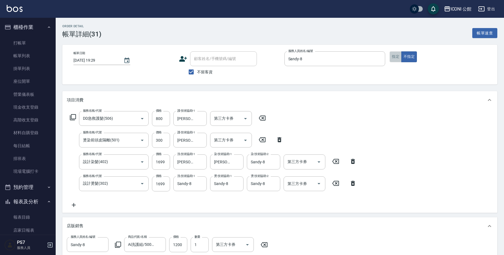
click at [398, 60] on button "指定" at bounding box center [395, 56] width 12 height 11
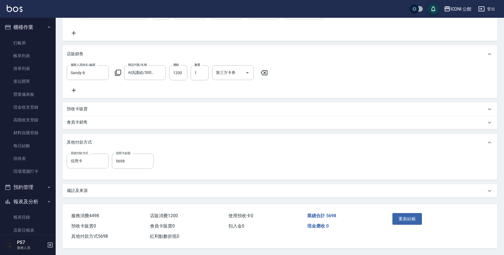
scroll to position [179, 0]
click at [413, 217] on button "重新結帳" at bounding box center [406, 219] width 29 height 12
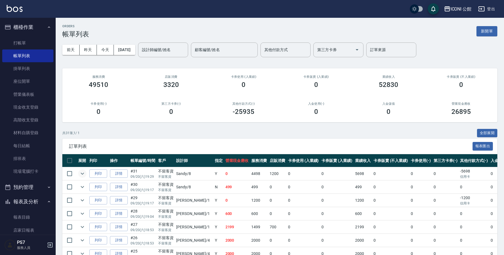
click at [80, 174] on icon "expand row" at bounding box center [82, 173] width 7 height 7
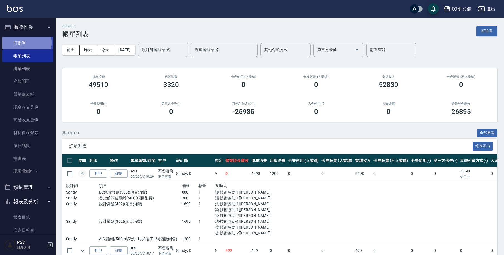
click at [26, 43] on link "打帳單" at bounding box center [27, 43] width 51 height 13
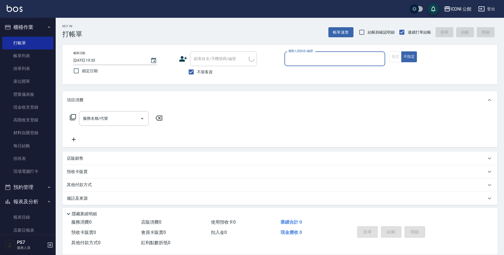
click at [308, 61] on input "服務人員姓名/編號" at bounding box center [335, 59] width 96 height 10
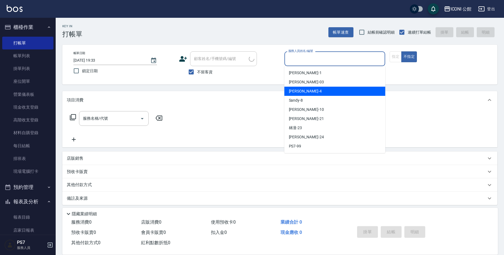
click at [299, 94] on span "Lina -4" at bounding box center [305, 91] width 33 height 6
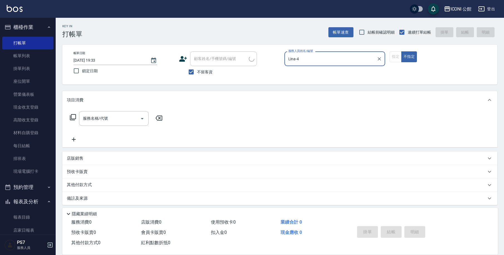
click at [390, 62] on div "帳單日期 2025/09/20 19:33 鎖定日期 顧客姓名/手機號碼/編號 顧客姓名/手機號碼/編號 不留客資 服務人員姓名/編號 Lina-4 服務人員…" at bounding box center [279, 64] width 421 height 26
click at [393, 56] on div "指定 不指定" at bounding box center [439, 56] width 101 height 11
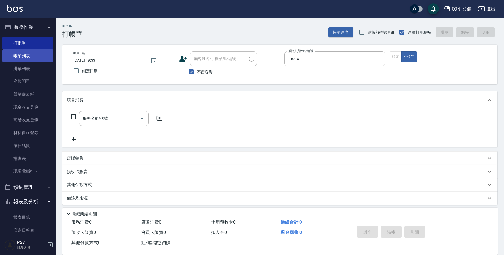
click at [20, 55] on link "帳單列表" at bounding box center [27, 56] width 51 height 13
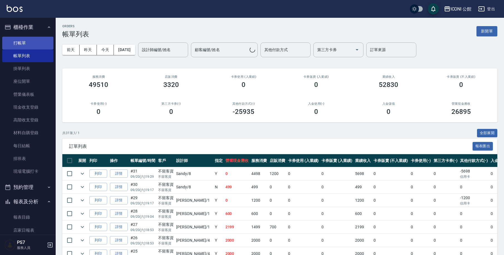
click at [23, 44] on link "打帳單" at bounding box center [27, 43] width 51 height 13
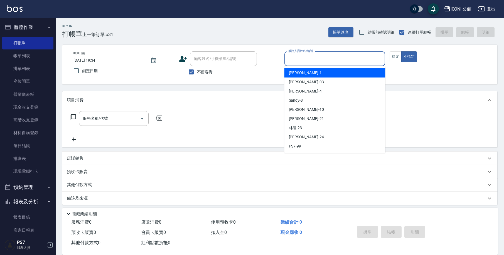
click at [310, 59] on input "服務人員姓名/編號" at bounding box center [335, 59] width 96 height 10
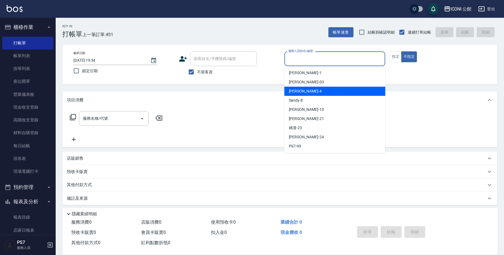
click at [298, 90] on span "Lina -4" at bounding box center [305, 91] width 33 height 6
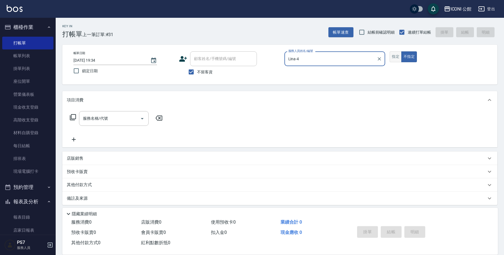
click at [399, 59] on button "指定" at bounding box center [395, 56] width 12 height 11
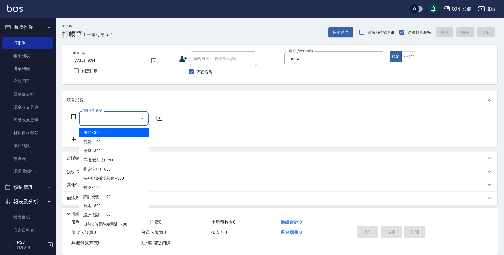
click at [123, 116] on input "服務名稱/代號" at bounding box center [109, 119] width 56 height 10
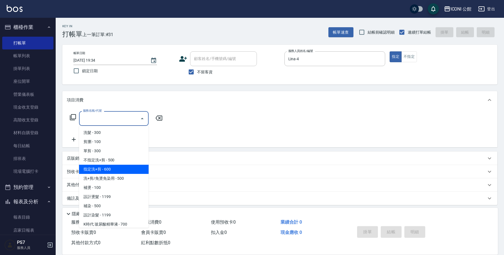
click at [112, 168] on span "指定洗+剪 - 600" at bounding box center [114, 169] width 70 height 9
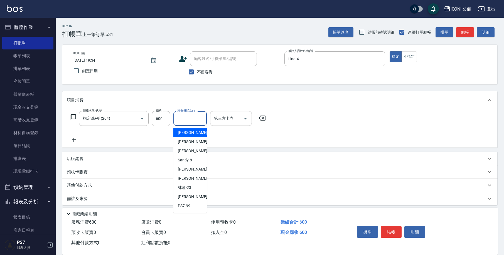
click at [186, 118] on input "洗-技術協助-1" at bounding box center [190, 119] width 28 height 10
click at [184, 150] on span "Lina -4" at bounding box center [194, 151] width 33 height 6
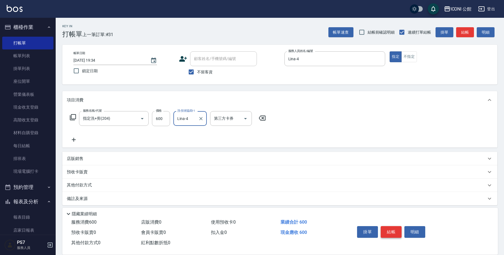
click at [390, 231] on button "結帳" at bounding box center [390, 232] width 21 height 12
click at [73, 117] on icon at bounding box center [73, 117] width 7 height 7
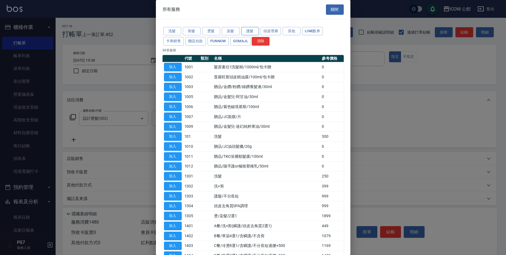
click at [248, 29] on button "護髮" at bounding box center [250, 31] width 18 height 9
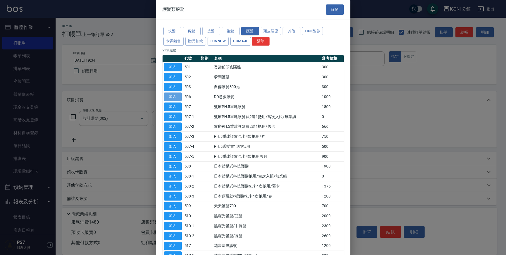
click at [172, 97] on button "加入" at bounding box center [173, 97] width 18 height 9
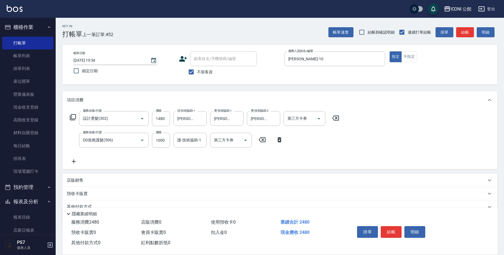
click at [79, 178] on p "店販銷售" at bounding box center [75, 181] width 17 height 6
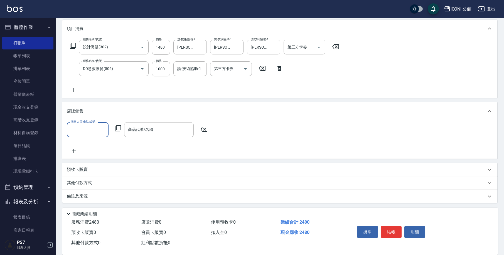
scroll to position [73, 0]
click at [120, 129] on icon at bounding box center [118, 127] width 6 height 6
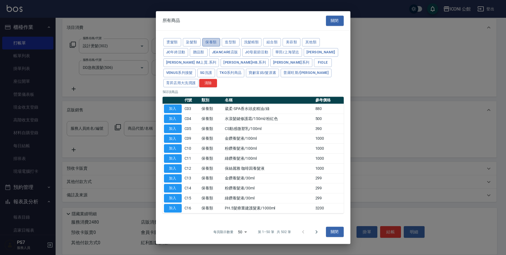
click at [217, 47] on button "保養類" at bounding box center [211, 42] width 18 height 9
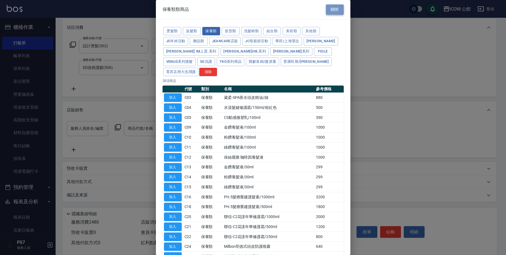
click at [333, 8] on button "關閉" at bounding box center [335, 9] width 18 height 10
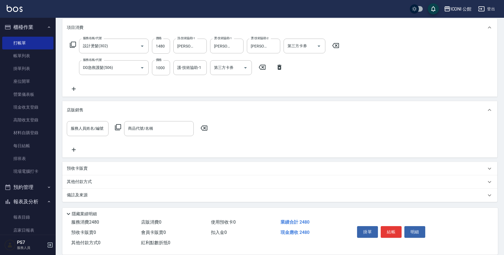
click at [82, 181] on p "其他付款方式" at bounding box center [81, 182] width 28 height 6
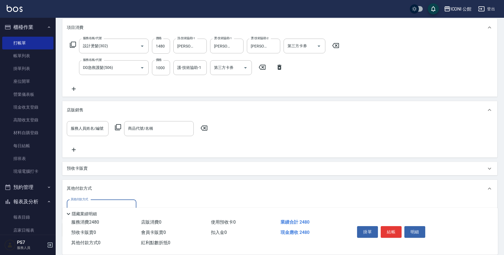
scroll to position [0, 0]
click at [113, 202] on div "其他付款方式" at bounding box center [102, 207] width 70 height 15
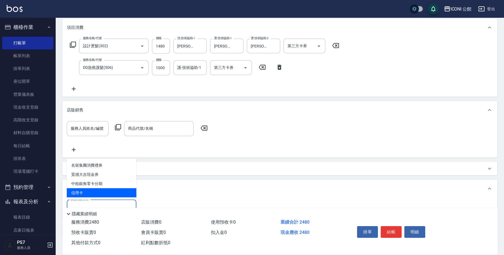
click at [113, 190] on span "信用卡" at bounding box center [102, 193] width 70 height 9
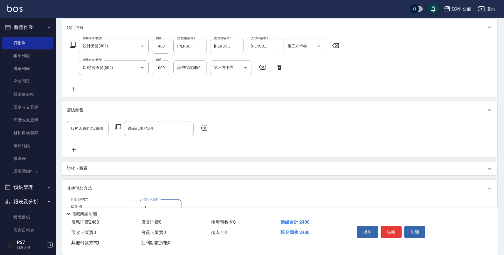
click at [168, 202] on input "0" at bounding box center [161, 207] width 42 height 15
click at [167, 66] on input "1000" at bounding box center [161, 67] width 18 height 15
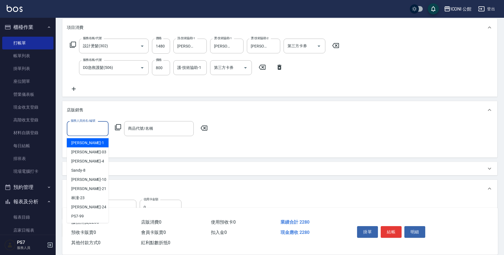
click at [91, 128] on input "服務人員姓名/編號" at bounding box center [87, 129] width 37 height 10
click at [99, 182] on div "Anna -10" at bounding box center [88, 179] width 42 height 9
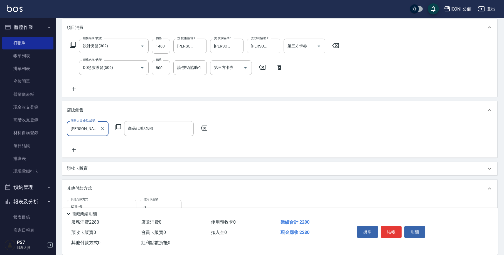
click at [117, 127] on icon at bounding box center [118, 127] width 7 height 7
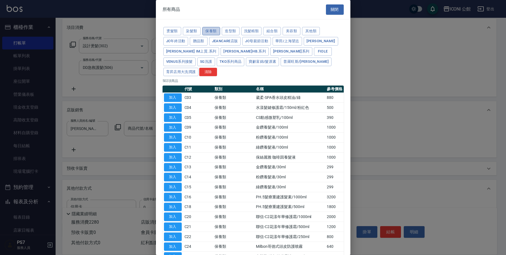
click at [213, 29] on button "保養類" at bounding box center [211, 31] width 18 height 9
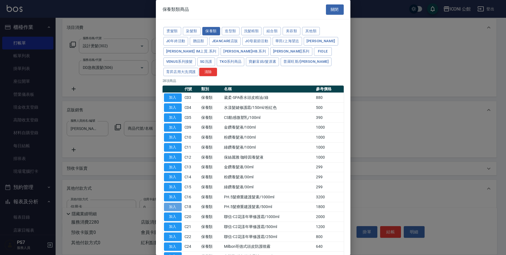
click at [173, 203] on button "加入" at bounding box center [173, 207] width 18 height 9
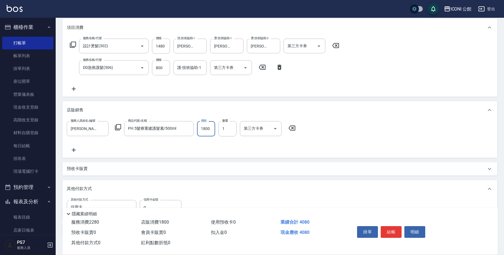
click at [214, 128] on input "1800" at bounding box center [206, 128] width 18 height 15
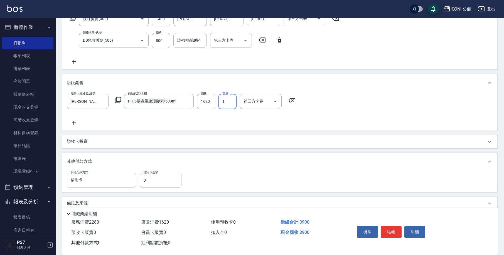
scroll to position [108, 0]
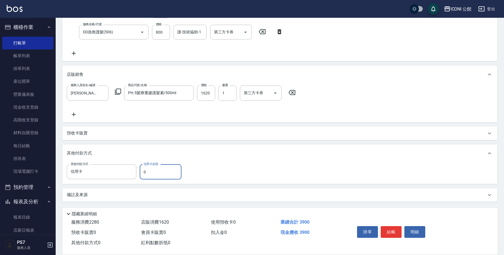
click at [167, 171] on input "0" at bounding box center [161, 172] width 42 height 15
click at [394, 233] on button "結帳" at bounding box center [390, 232] width 21 height 12
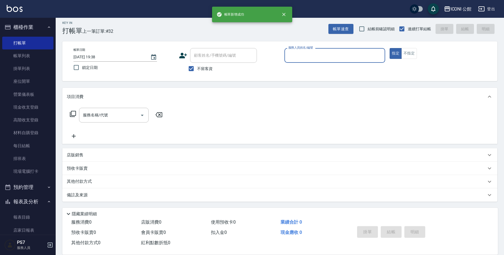
scroll to position [0, 0]
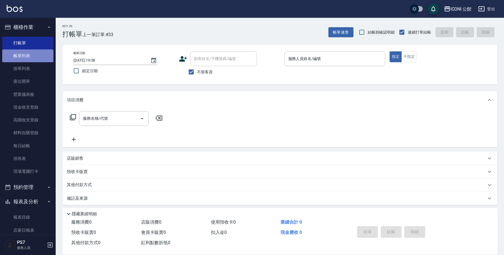
click at [38, 57] on link "帳單列表" at bounding box center [27, 56] width 51 height 13
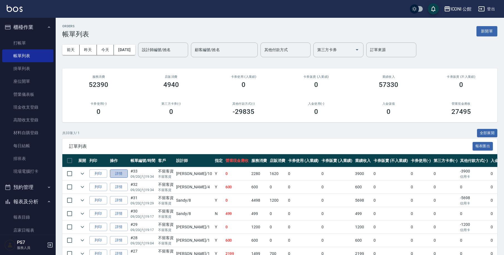
click at [124, 175] on link "詳情" at bounding box center [119, 174] width 18 height 9
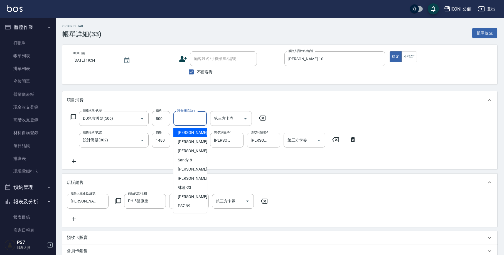
click at [179, 119] on input "護-技術協助-1" at bounding box center [190, 119] width 28 height 10
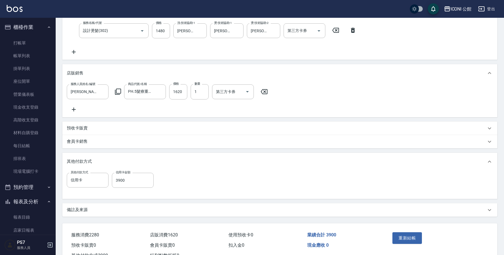
scroll to position [120, 0]
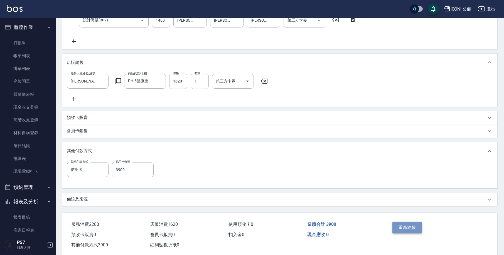
click at [409, 233] on button "重新結帳" at bounding box center [406, 228] width 29 height 12
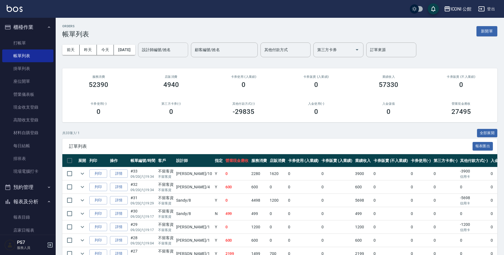
click at [157, 52] on input "設計師編號/姓名" at bounding box center [162, 50] width 45 height 10
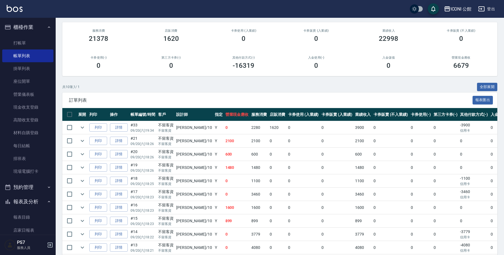
scroll to position [65, 0]
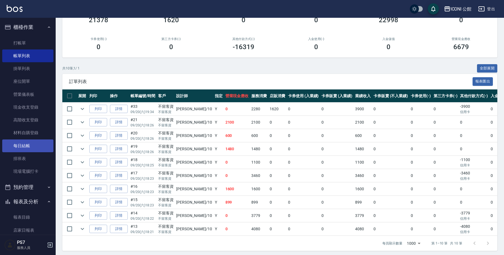
click at [24, 146] on link "每日結帳" at bounding box center [27, 146] width 51 height 13
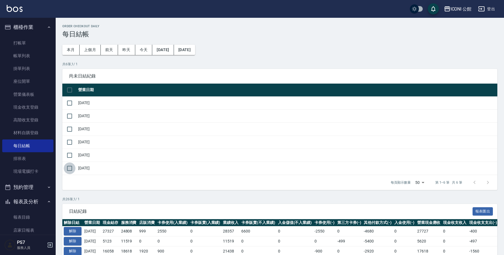
click at [69, 169] on input "checkbox" at bounding box center [70, 169] width 12 height 12
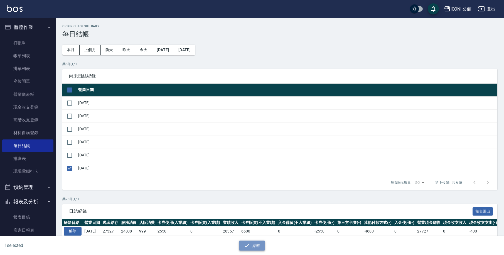
click at [254, 245] on button "結帳" at bounding box center [252, 246] width 26 height 10
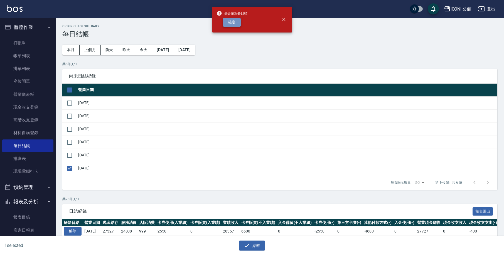
click at [231, 22] on button "確定" at bounding box center [232, 22] width 18 height 9
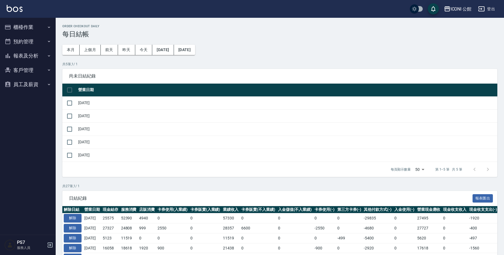
click at [33, 56] on button "報表及分析" at bounding box center [27, 56] width 51 height 14
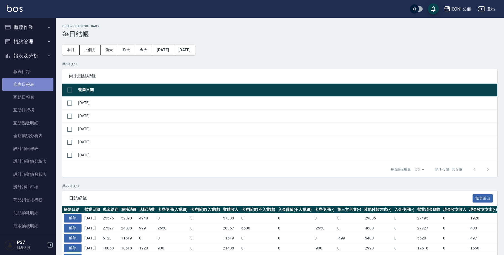
click at [46, 88] on link "店家日報表" at bounding box center [27, 84] width 51 height 13
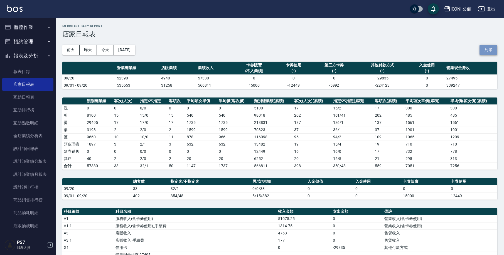
click at [493, 50] on button "列印" at bounding box center [488, 50] width 18 height 10
click at [261, 57] on div "ICONI 公館 2025-09-20 店家日報表 列印時間： 2025-09-20-19:42 Merchant Daily Report 店家日報表 前天…" at bounding box center [280, 193] width 448 height 350
click at [489, 51] on button "列印" at bounding box center [488, 50] width 18 height 10
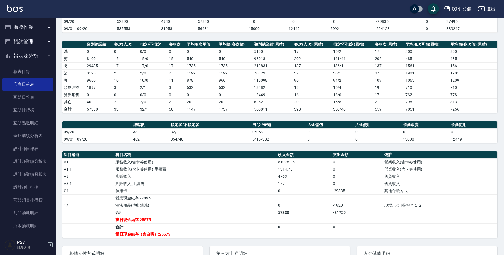
scroll to position [60, 0]
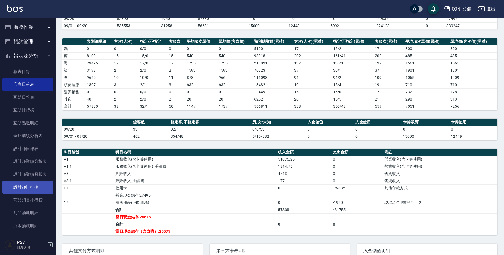
click at [30, 185] on link "設計師排行榜" at bounding box center [27, 187] width 51 height 13
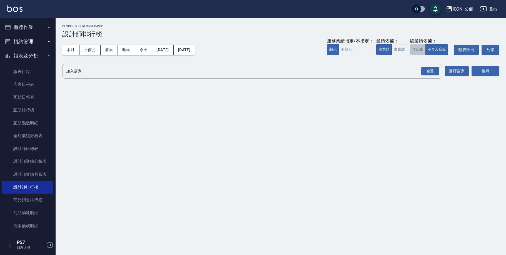
click at [416, 50] on button "含店販" at bounding box center [418, 49] width 16 height 11
click at [427, 73] on div "全選" at bounding box center [431, 71] width 18 height 9
click at [420, 51] on button "含店販" at bounding box center [418, 49] width 16 height 11
click at [430, 72] on div "全選" at bounding box center [431, 71] width 18 height 9
click at [492, 74] on button "搜尋" at bounding box center [486, 71] width 28 height 10
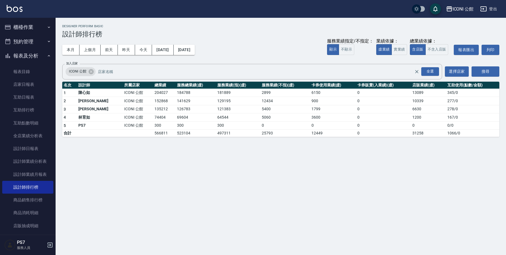
click at [19, 24] on button "櫃檯作業" at bounding box center [27, 27] width 51 height 14
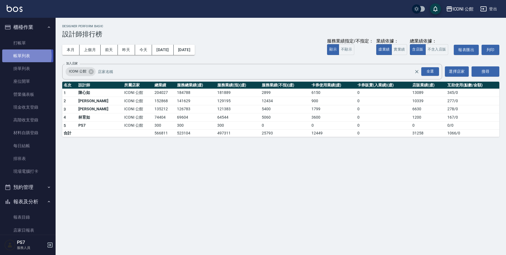
click at [22, 56] on link "帳單列表" at bounding box center [27, 56] width 51 height 13
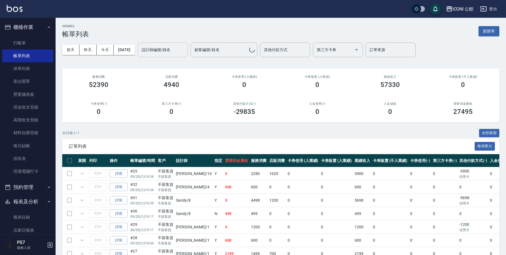
click at [153, 44] on div "設計師編號/姓名" at bounding box center [163, 50] width 50 height 15
click at [146, 37] on div "ORDERS 帳單列表 新開單" at bounding box center [280, 31] width 437 height 14
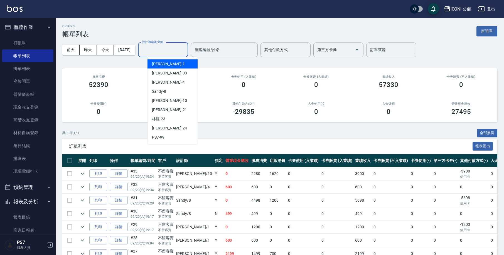
click at [160, 50] on div "設計師編號/姓名 設計師編號/姓名" at bounding box center [163, 50] width 50 height 15
click at [158, 81] on span "Lina -4" at bounding box center [168, 83] width 33 height 6
type input "Lina-4"
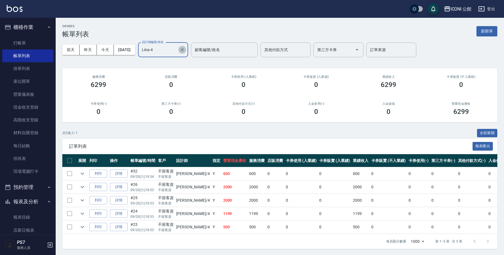
click at [185, 50] on icon "Clear" at bounding box center [182, 50] width 6 height 6
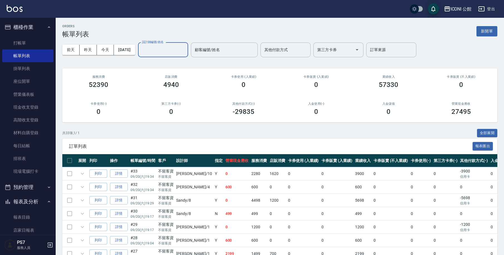
click at [180, 50] on input "設計師編號/姓名" at bounding box center [162, 50] width 45 height 10
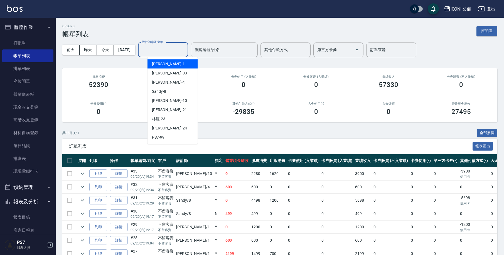
click at [165, 48] on input "設計師編號/姓名" at bounding box center [162, 50] width 45 height 10
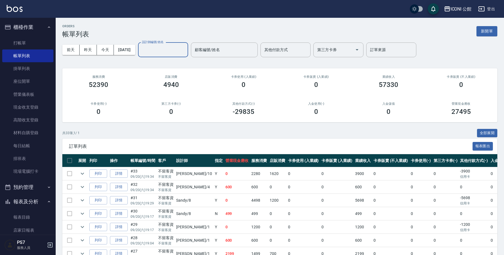
click at [169, 51] on input "設計師編號/姓名" at bounding box center [162, 50] width 45 height 10
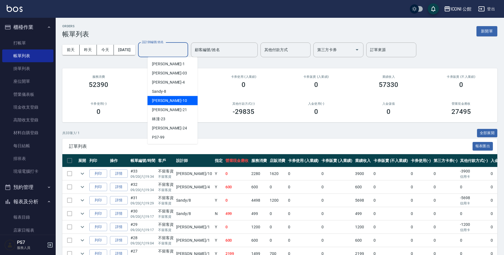
click at [170, 100] on div "Anna -10" at bounding box center [172, 100] width 50 height 9
type input "Anna-10"
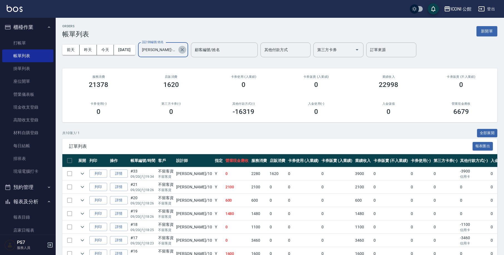
click at [185, 50] on icon "Clear" at bounding box center [182, 50] width 6 height 6
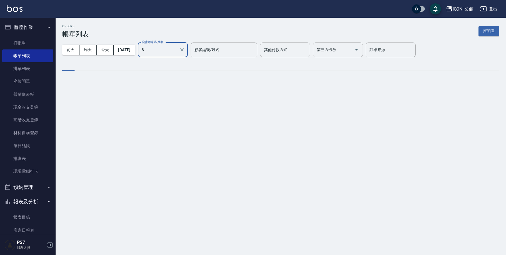
type input "Sandy-8"
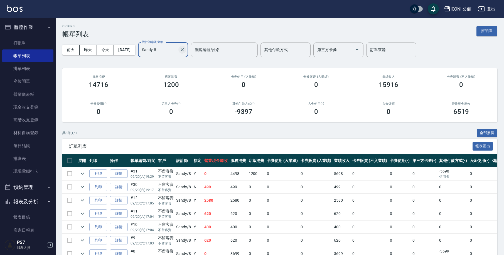
click at [185, 50] on icon "Clear" at bounding box center [182, 50] width 6 height 6
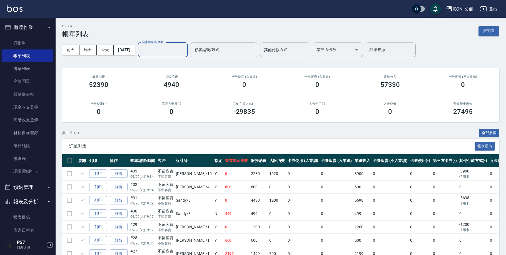
click at [186, 51] on input "設計師編號/姓名" at bounding box center [162, 50] width 45 height 10
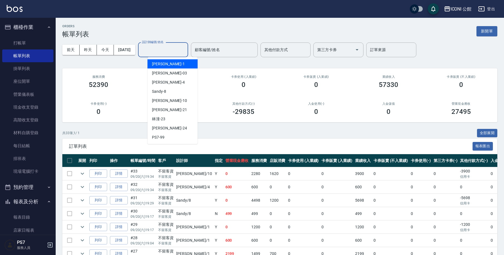
click at [181, 63] on div "Kevin -1" at bounding box center [172, 64] width 50 height 9
type input "[PERSON_NAME]-1"
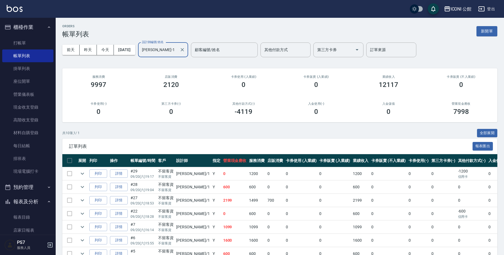
scroll to position [71, 0]
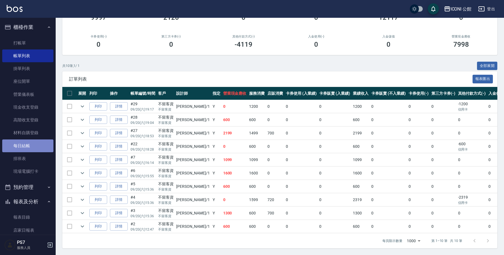
click at [36, 147] on link "每日結帳" at bounding box center [27, 146] width 51 height 13
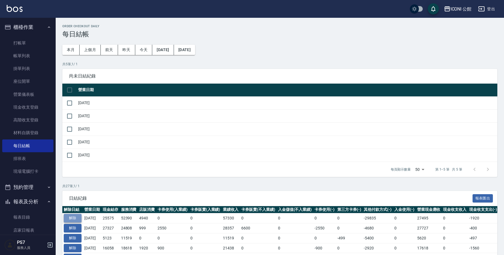
click at [76, 218] on button "解除" at bounding box center [73, 218] width 18 height 9
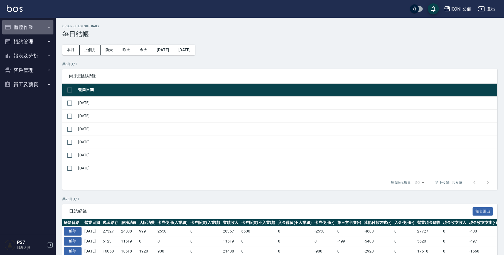
click at [44, 26] on button "櫃檯作業" at bounding box center [27, 27] width 51 height 14
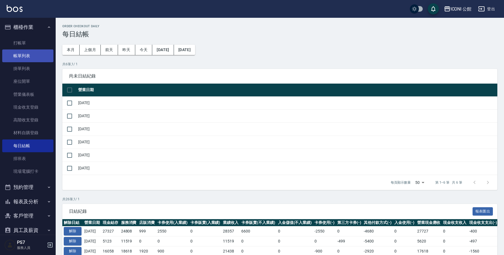
click at [41, 55] on link "帳單列表" at bounding box center [27, 56] width 51 height 13
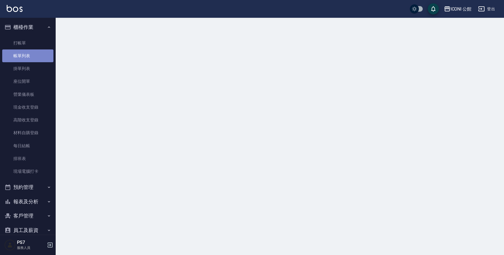
click at [41, 55] on link "帳單列表" at bounding box center [27, 56] width 51 height 13
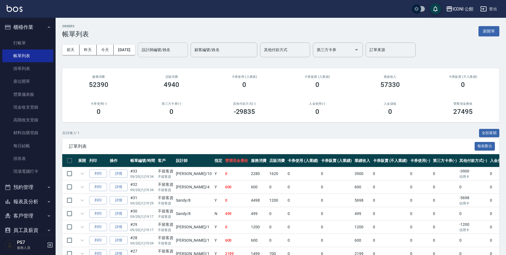
click at [154, 50] on div "設計師編號/姓名 設計師編號/姓名" at bounding box center [163, 50] width 50 height 15
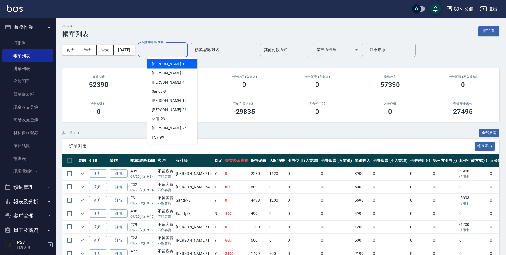
click at [163, 55] on div "設計師編號/姓名" at bounding box center [163, 50] width 50 height 15
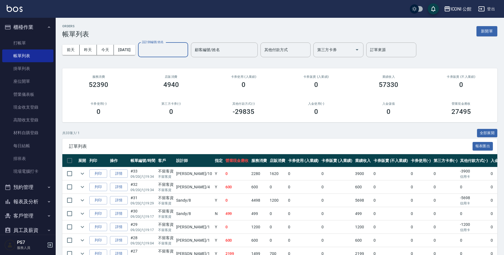
click at [160, 68] on div "店販消費 4940" at bounding box center [171, 81] width 73 height 27
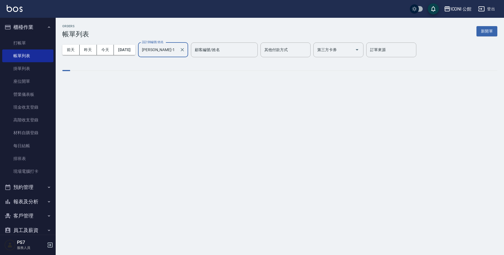
type input "[PERSON_NAME]-1"
click at [163, 48] on input "[PERSON_NAME]-1" at bounding box center [158, 50] width 37 height 10
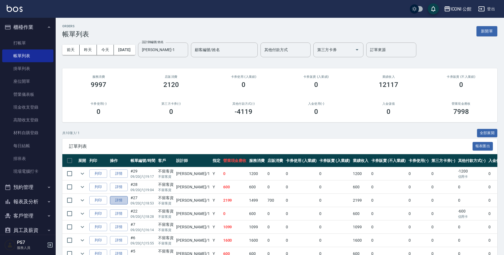
click at [124, 197] on link "詳情" at bounding box center [119, 200] width 18 height 9
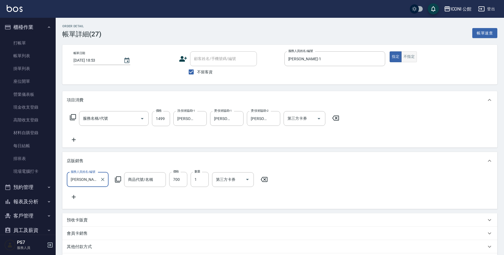
type input "[DATE] 18:53"
checkbox input "true"
type input "[PERSON_NAME]-1"
type input "設計燙髮(302)"
type input "Fiole造型慕斯/230g"
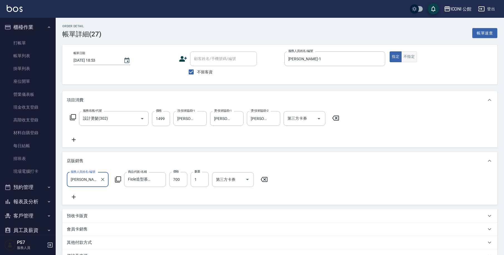
click at [414, 59] on button "不指定" at bounding box center [409, 56] width 16 height 11
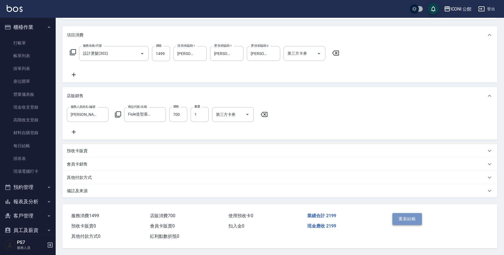
click at [407, 221] on button "重新結帳" at bounding box center [406, 219] width 29 height 12
click at [406, 219] on div "重新結帳" at bounding box center [413, 223] width 47 height 24
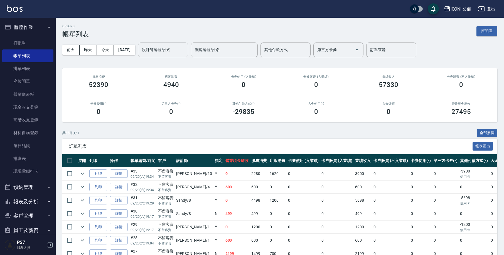
click at [158, 51] on input "設計師編號/姓名" at bounding box center [162, 50] width 45 height 10
type input "[PERSON_NAME]-1"
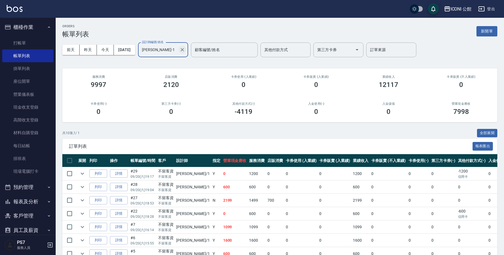
click at [185, 48] on icon "Clear" at bounding box center [182, 50] width 6 height 6
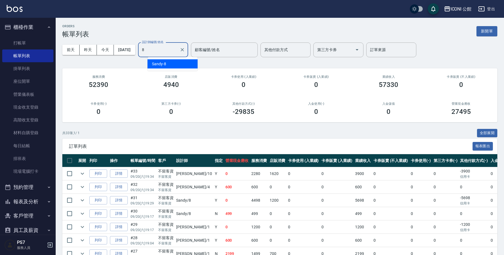
type input "Sandy-8"
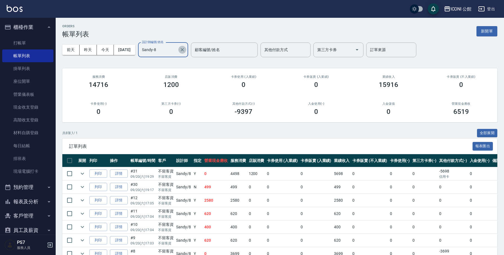
click at [185, 52] on icon "Clear" at bounding box center [182, 50] width 6 height 6
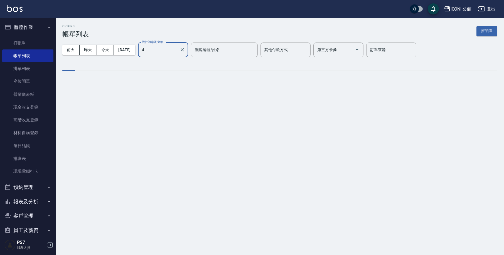
type input "Lina-4"
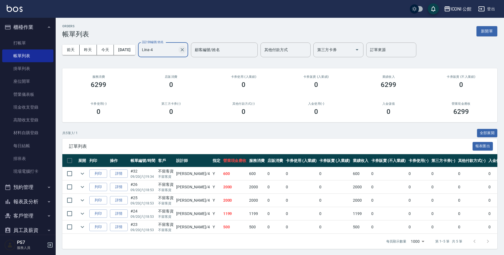
click at [185, 52] on icon "Clear" at bounding box center [182, 50] width 6 height 6
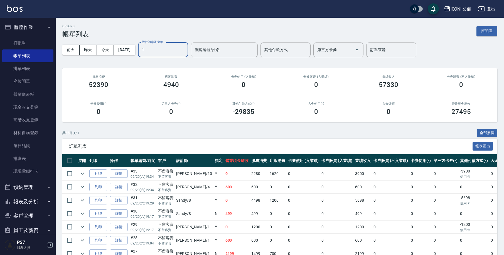
type input "[PERSON_NAME]-1"
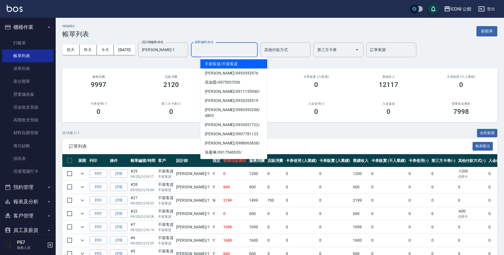
click at [203, 50] on input "顧客編號/姓名" at bounding box center [224, 50] width 62 height 10
click at [185, 50] on icon "Clear" at bounding box center [182, 50] width 6 height 6
